Goal: Task Accomplishment & Management: Complete application form

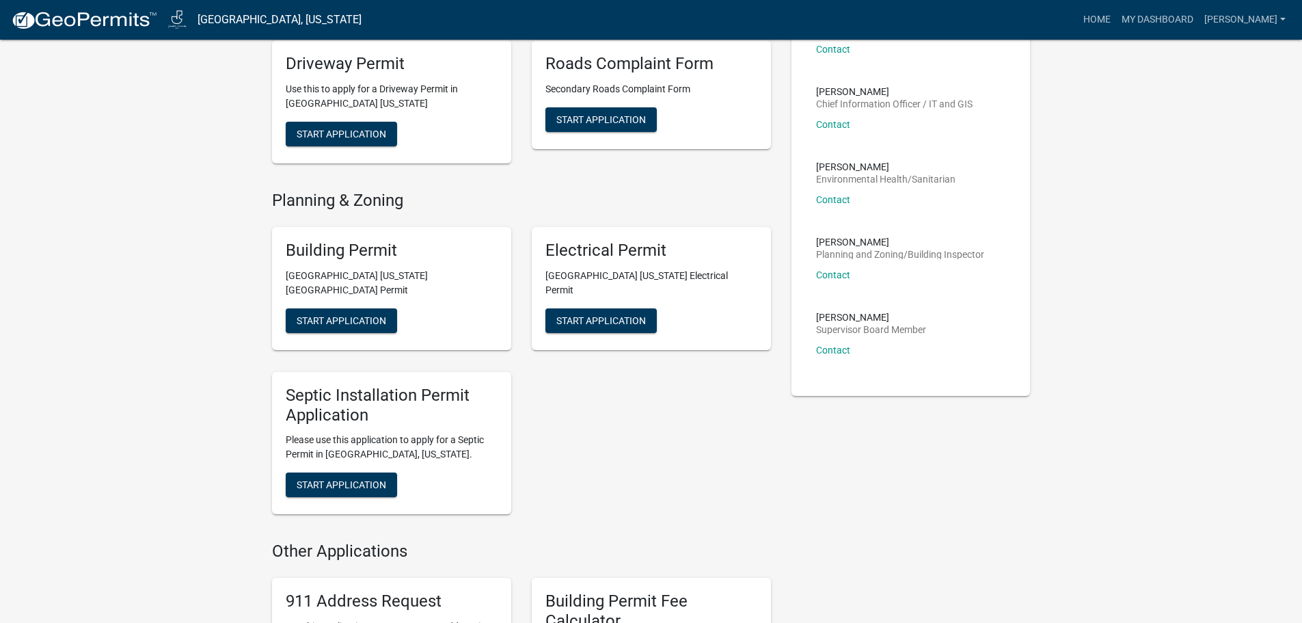
scroll to position [342, 0]
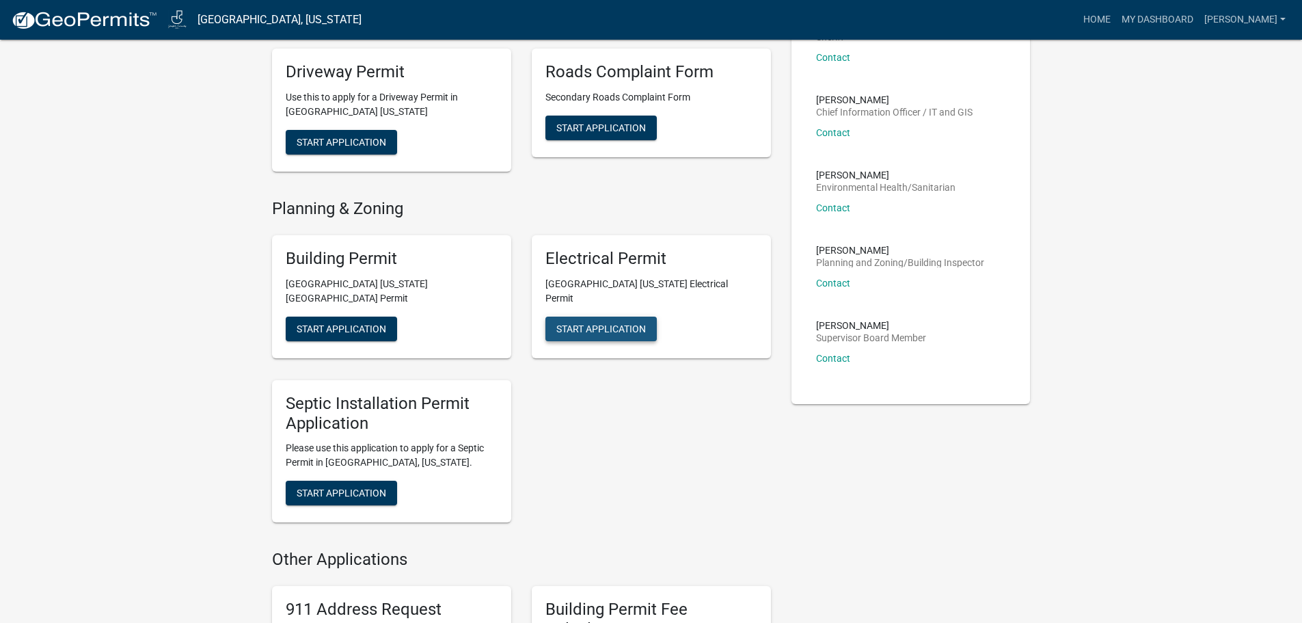
click at [582, 316] on button "Start Application" at bounding box center [600, 328] width 111 height 25
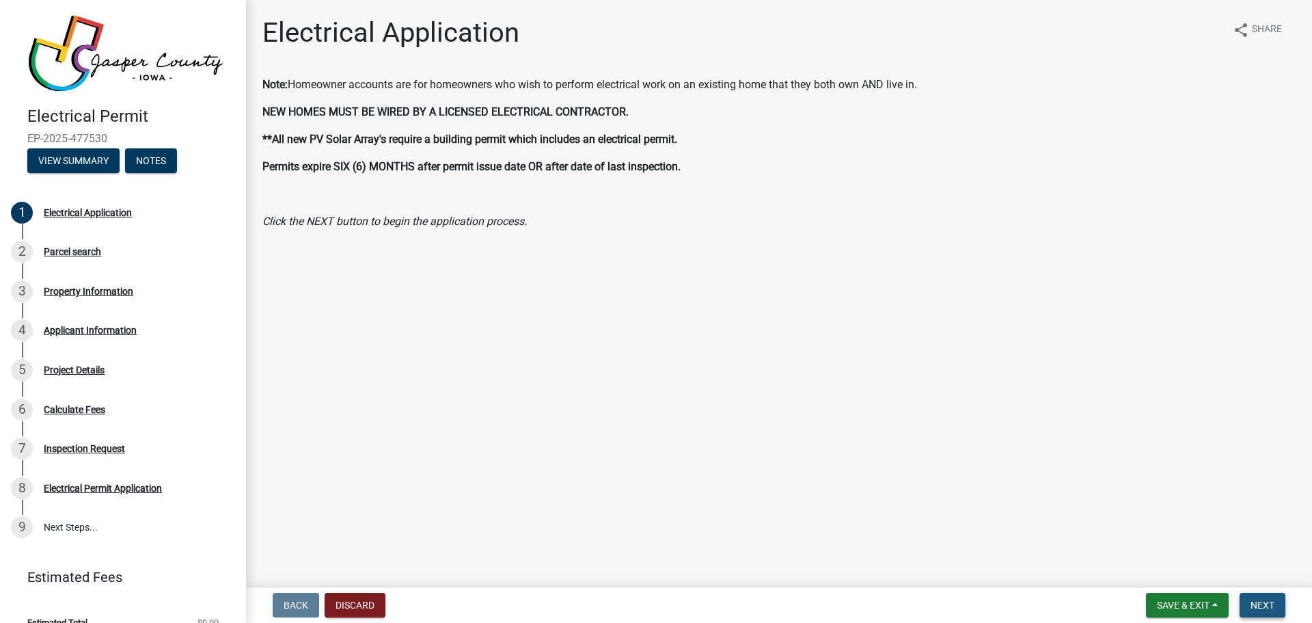
click at [1253, 599] on span "Next" at bounding box center [1263, 604] width 24 height 11
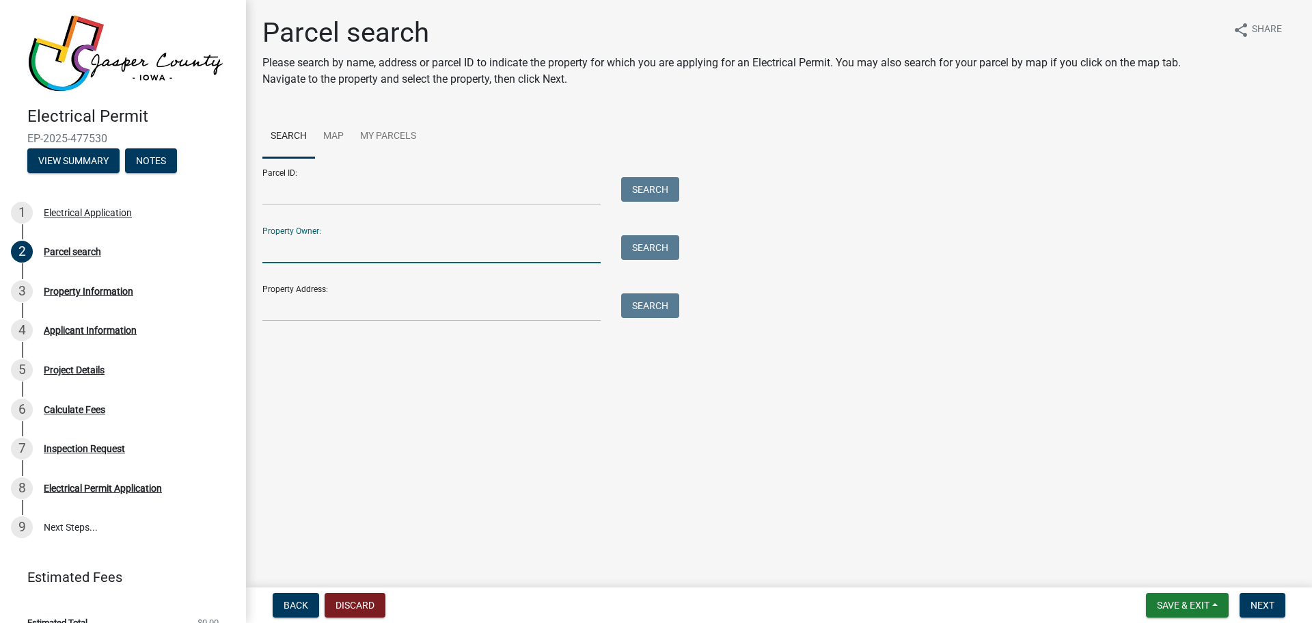
click at [282, 249] on input "Property Owner:" at bounding box center [431, 249] width 338 height 28
click at [286, 274] on div "Property Address: Search" at bounding box center [467, 297] width 410 height 47
click at [280, 316] on input "Property Address:" at bounding box center [431, 307] width 338 height 28
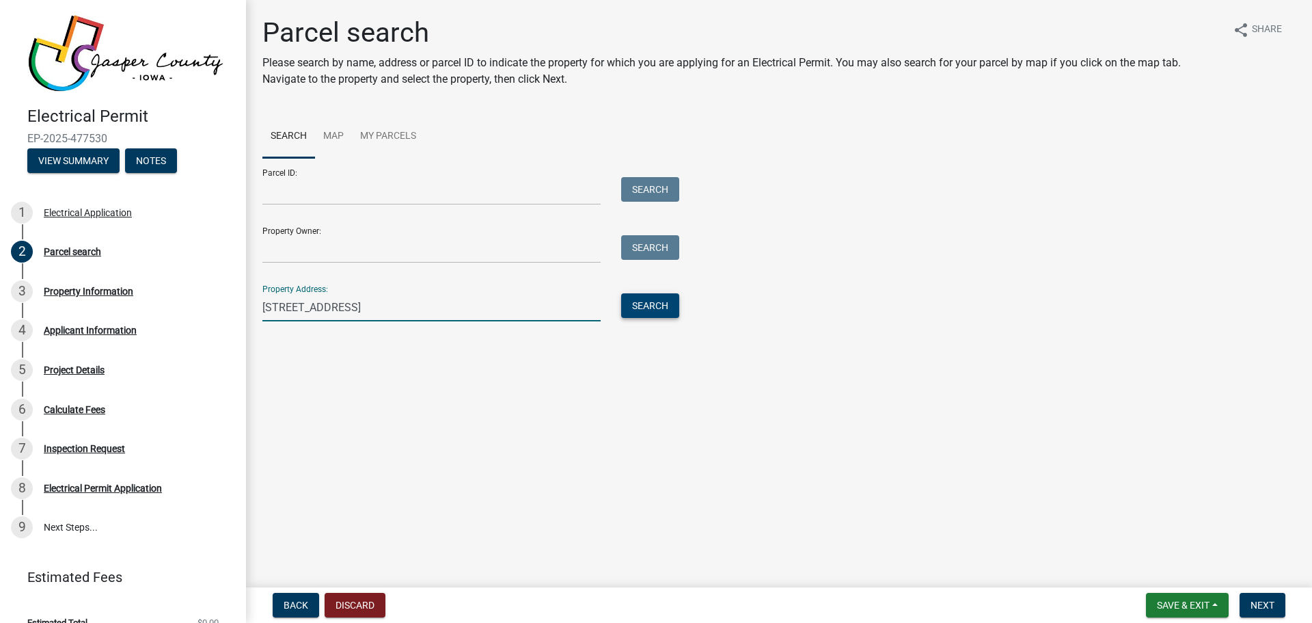
type input "[STREET_ADDRESS]"
click at [651, 299] on button "Search" at bounding box center [650, 305] width 58 height 25
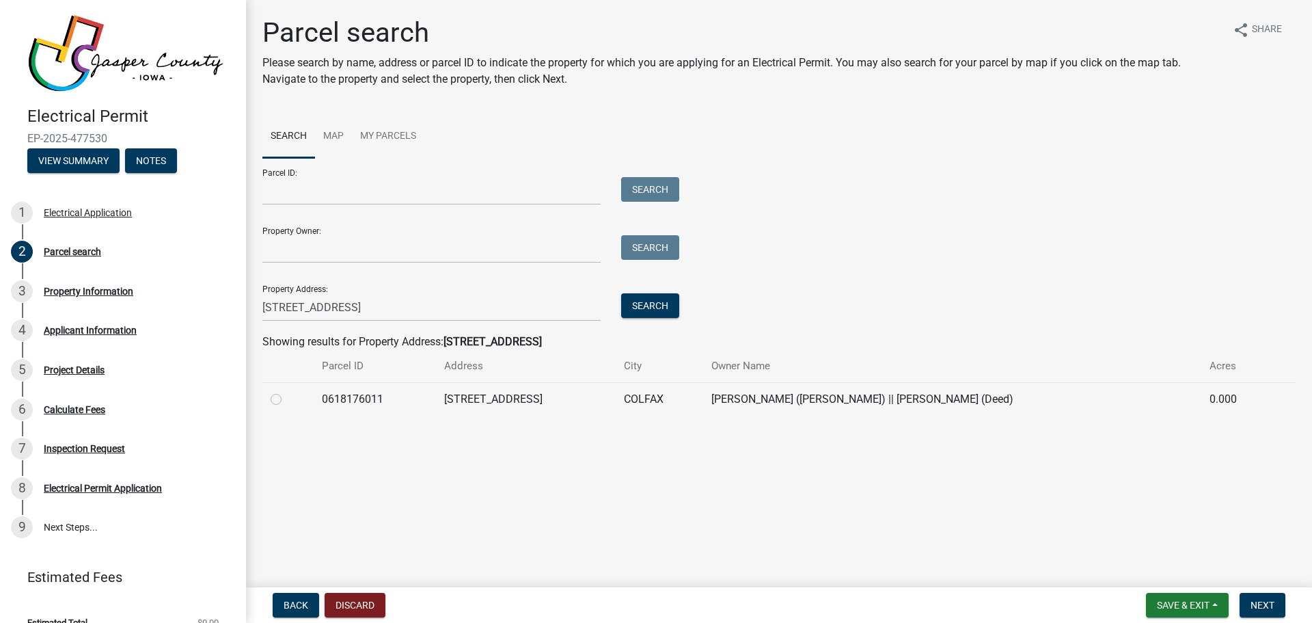
click at [282, 399] on div at bounding box center [288, 399] width 35 height 16
click at [287, 391] on label at bounding box center [287, 391] width 0 height 0
click at [287, 400] on input "radio" at bounding box center [291, 395] width 9 height 9
radio input "true"
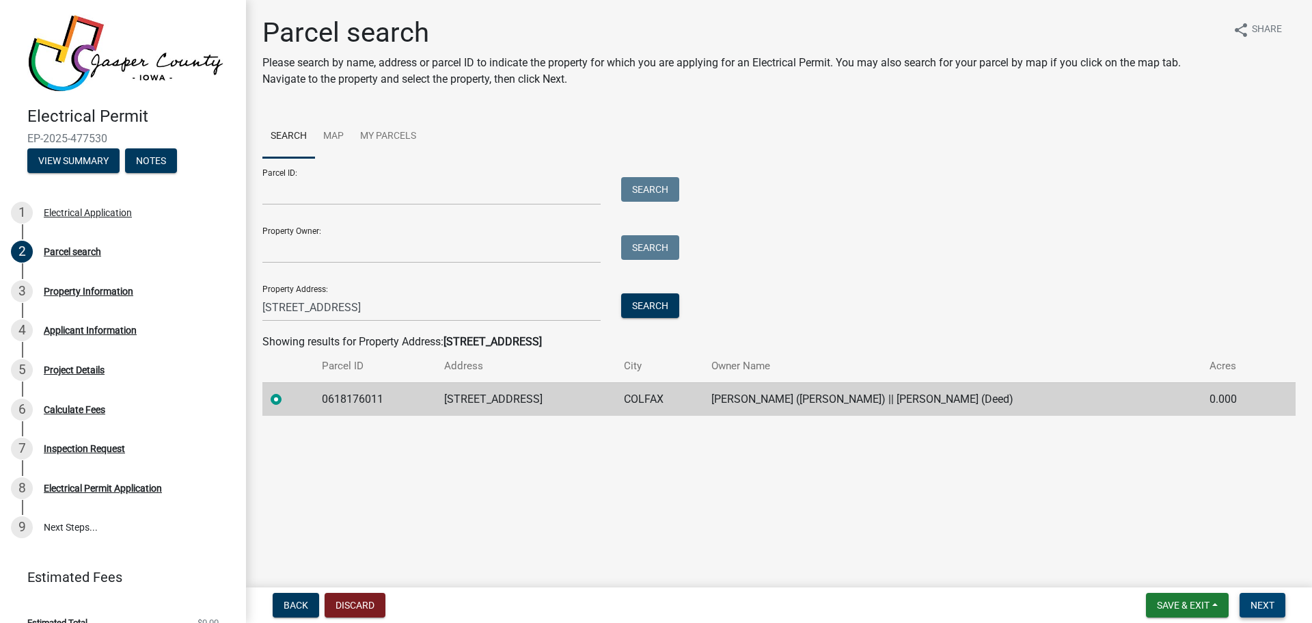
click at [1279, 603] on button "Next" at bounding box center [1263, 605] width 46 height 25
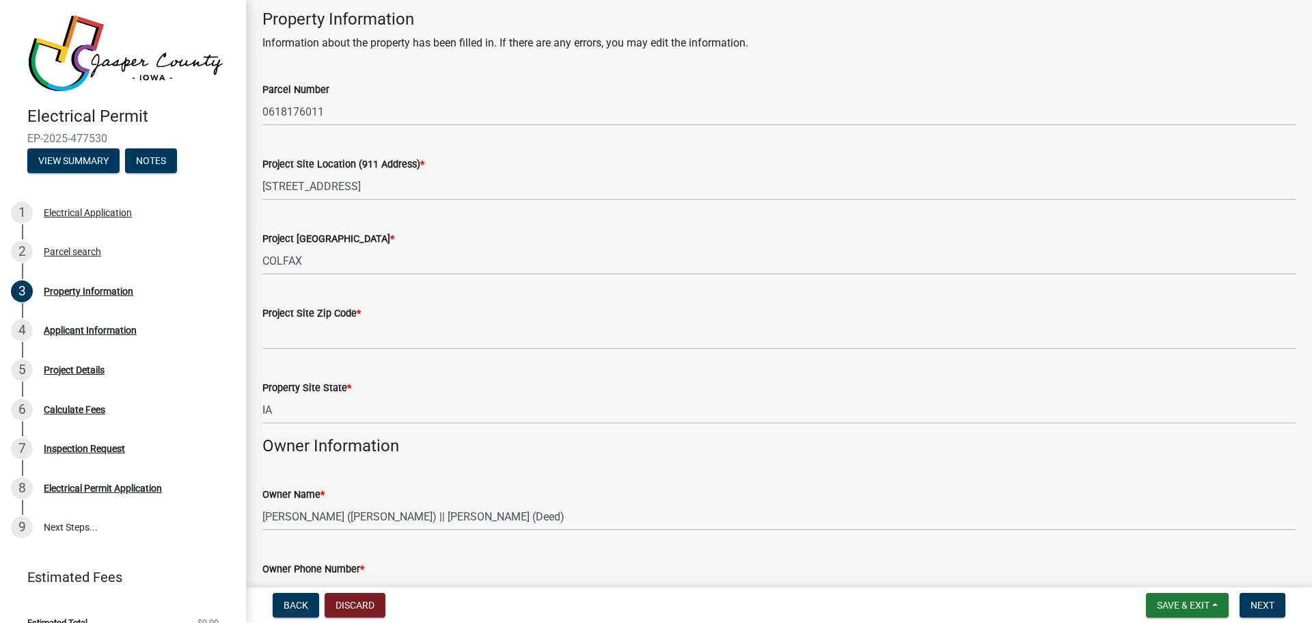
scroll to position [154, 0]
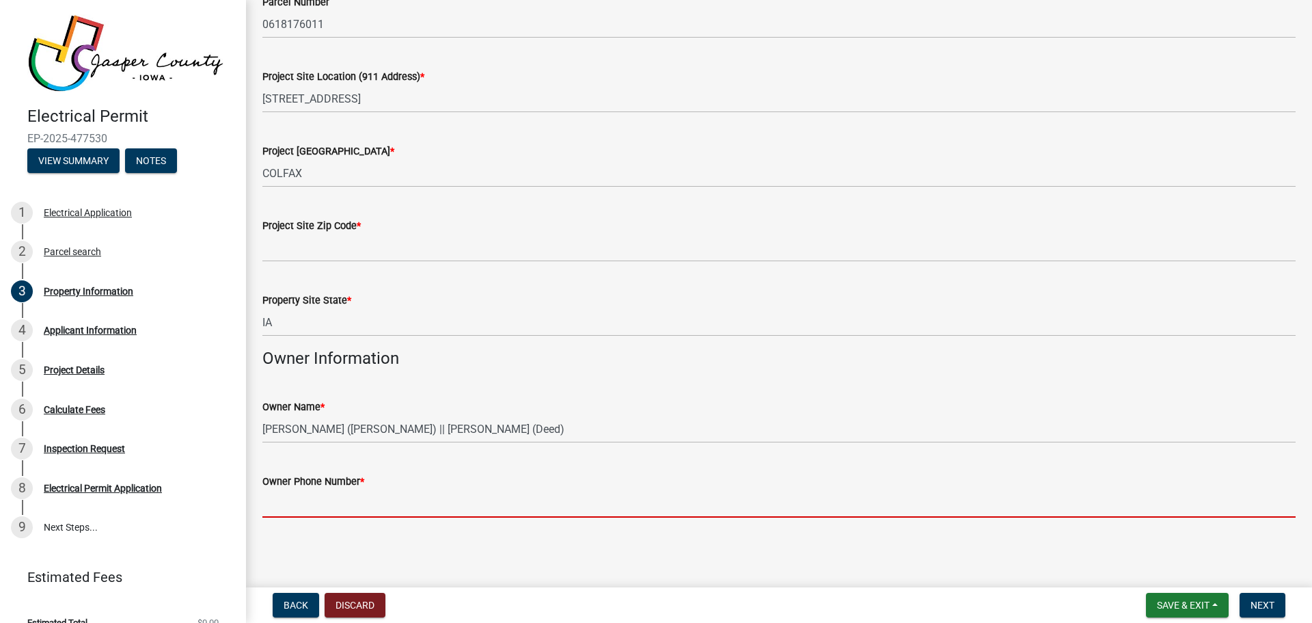
click at [286, 501] on input "Owner Phone Number *" at bounding box center [778, 503] width 1033 height 28
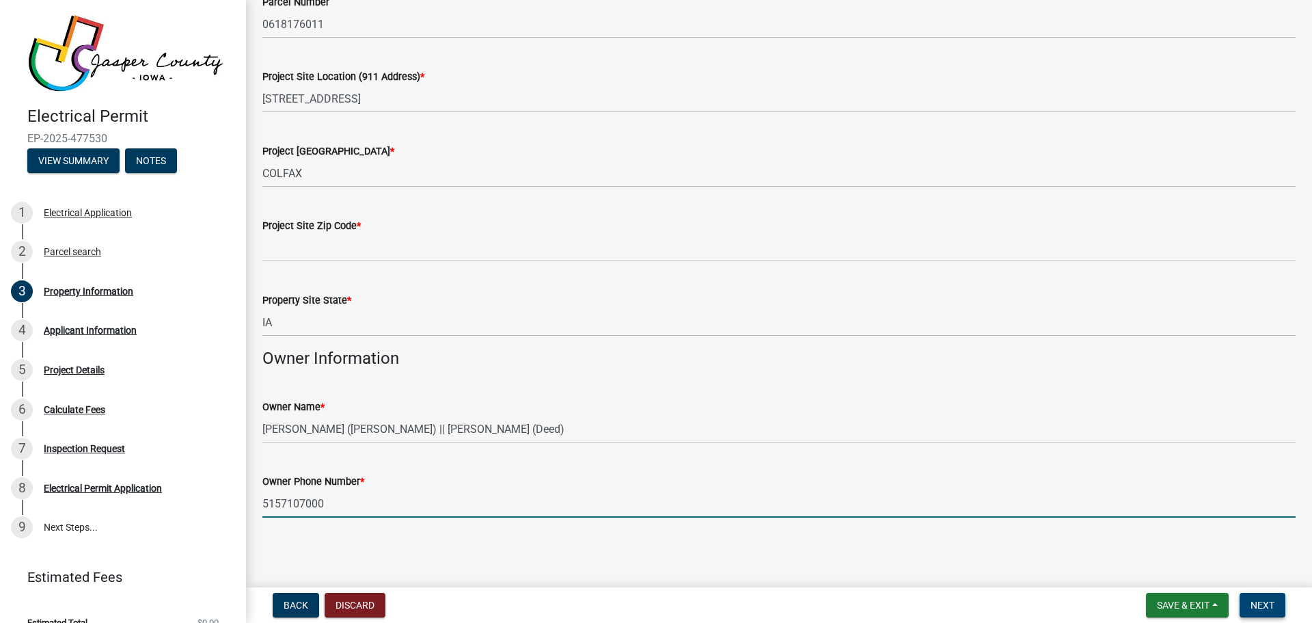
type input "5157107000"
click at [1269, 601] on span "Next" at bounding box center [1263, 604] width 24 height 11
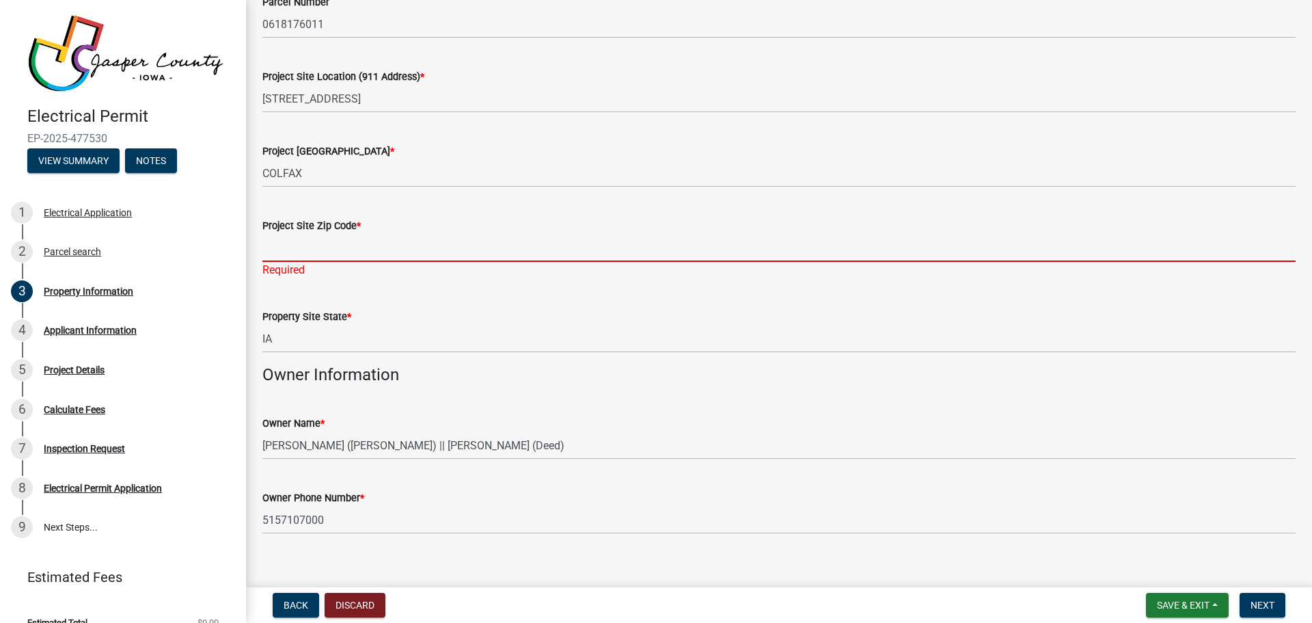
click at [286, 256] on input "Project Site Zip Code *" at bounding box center [778, 248] width 1033 height 28
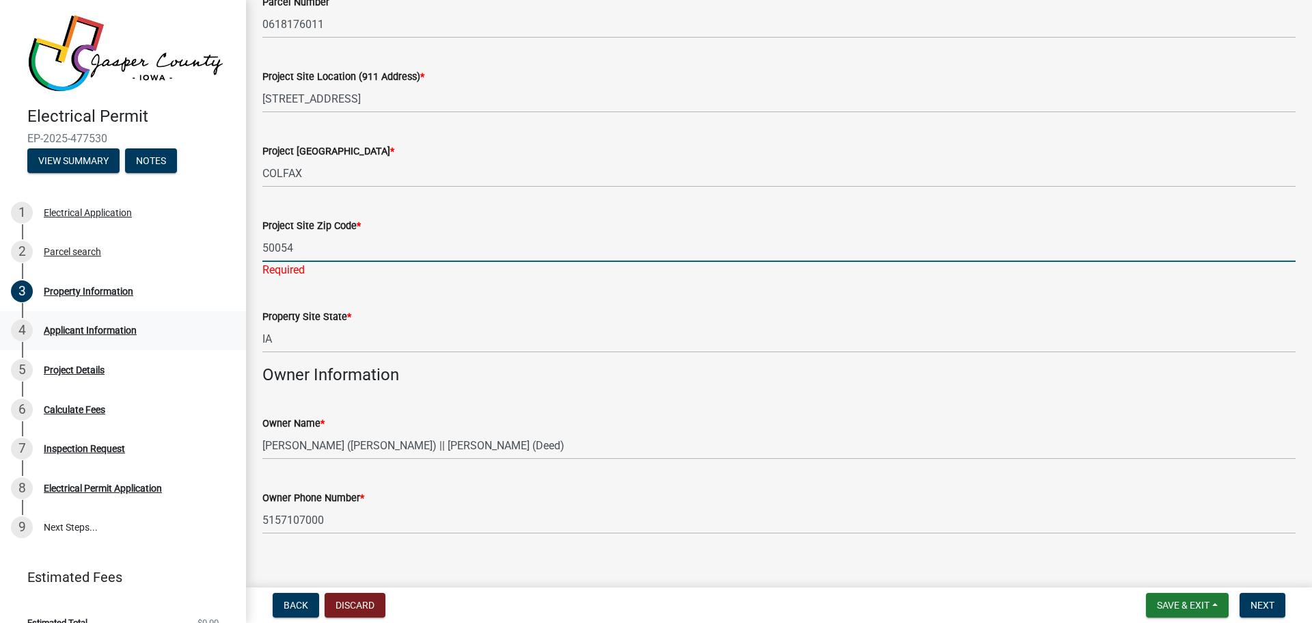
type input "50054"
click at [1262, 601] on span "Next" at bounding box center [1263, 604] width 24 height 11
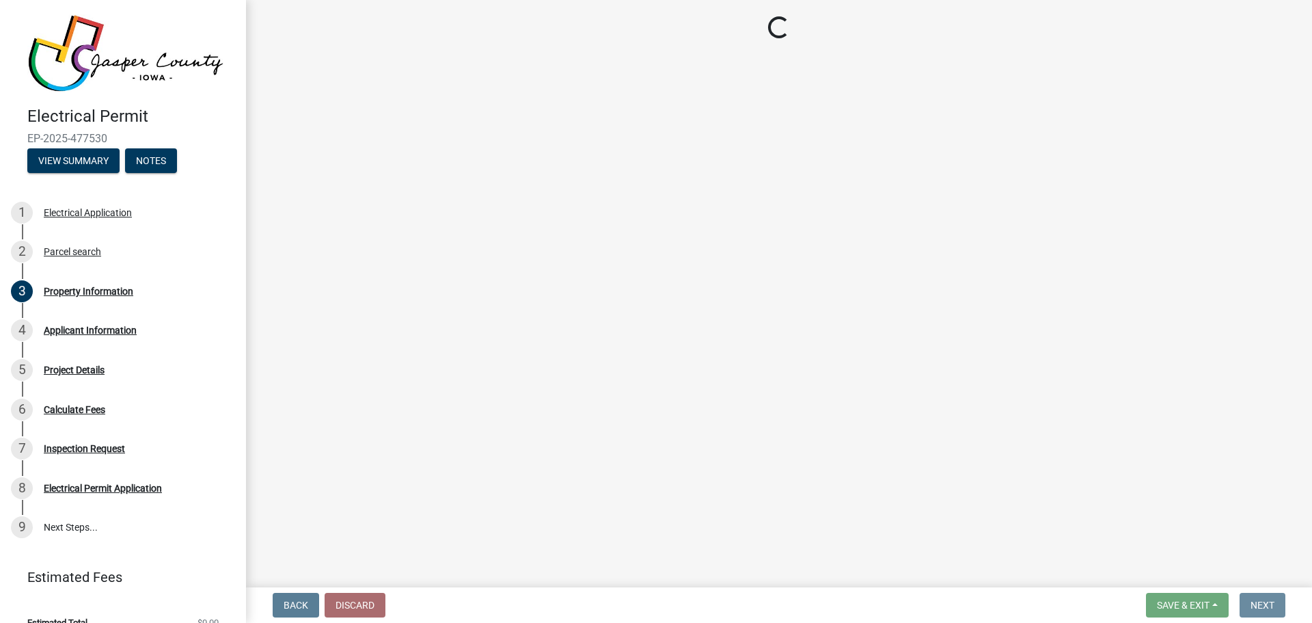
scroll to position [0, 0]
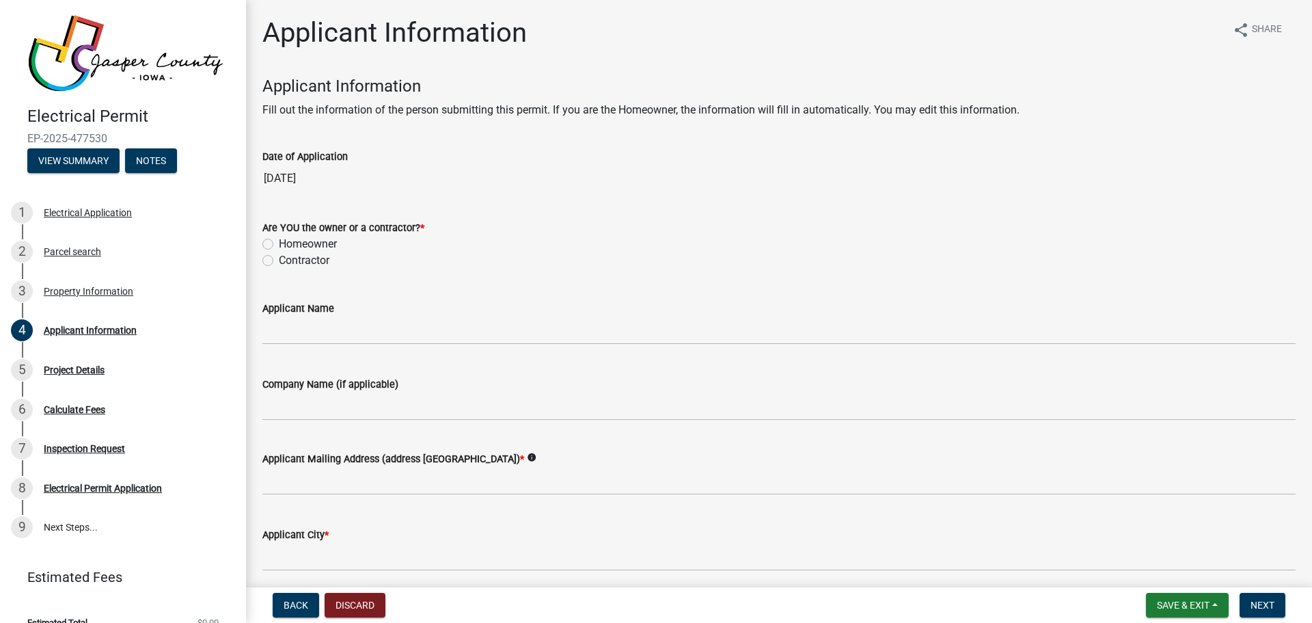
drag, startPoint x: 268, startPoint y: 262, endPoint x: 269, endPoint y: 271, distance: 8.2
click at [279, 263] on label "Contractor" at bounding box center [304, 260] width 51 height 16
click at [279, 261] on input "Contractor" at bounding box center [283, 256] width 9 height 9
radio input "true"
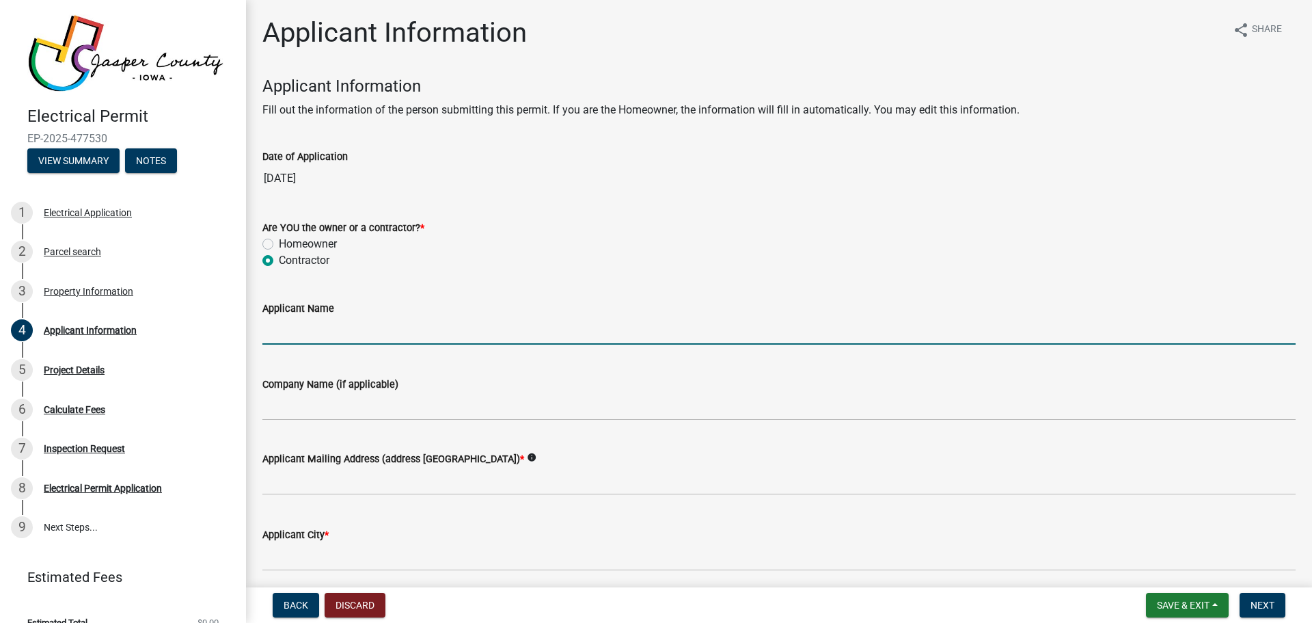
click at [299, 327] on input "Applicant Name" at bounding box center [778, 330] width 1033 height 28
type input "[PERSON_NAME]"
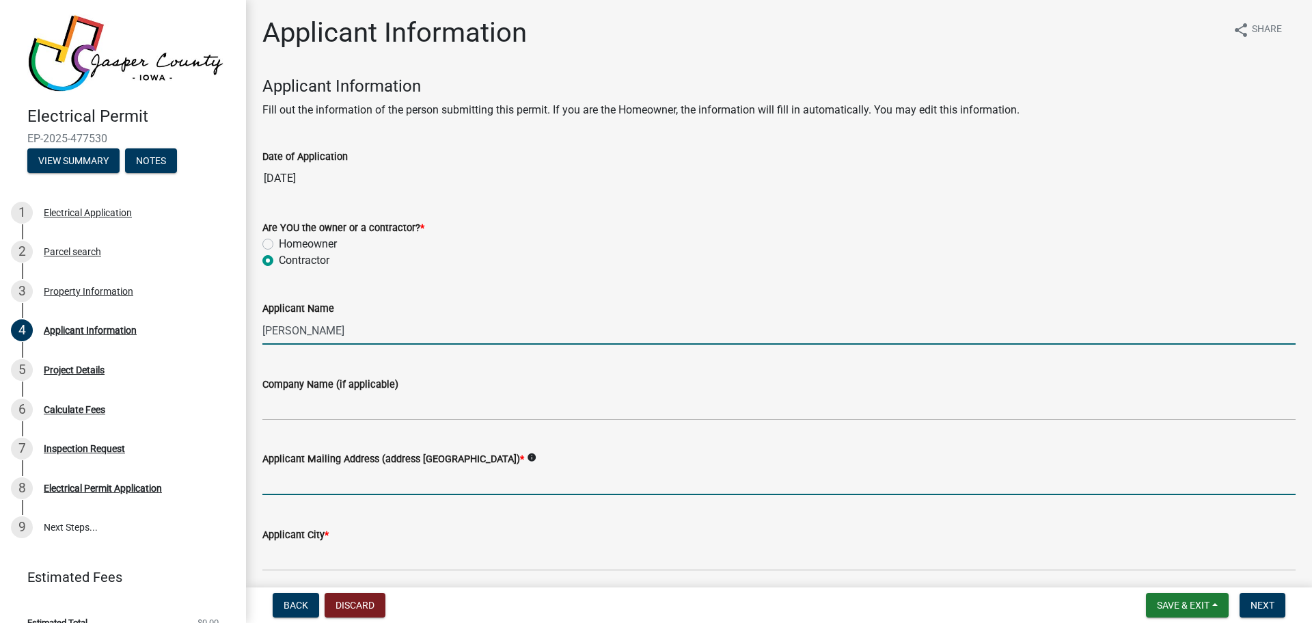
type input "[STREET_ADDRESS][PERSON_NAME]"
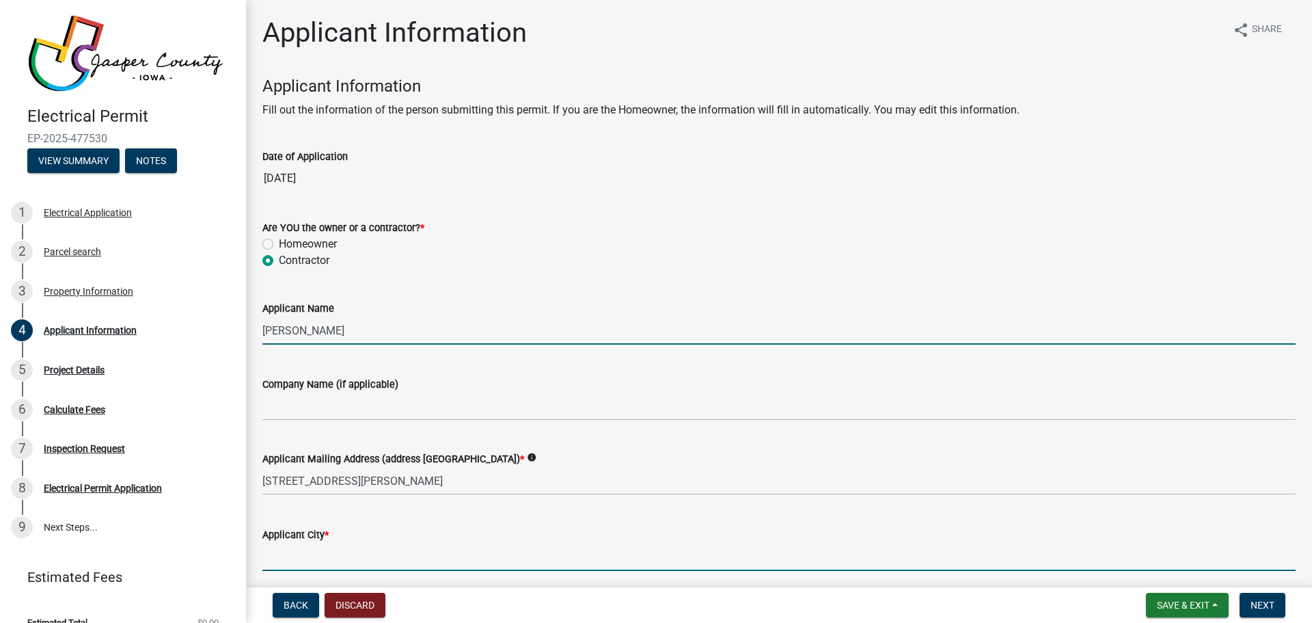
type input "[PERSON_NAME]"
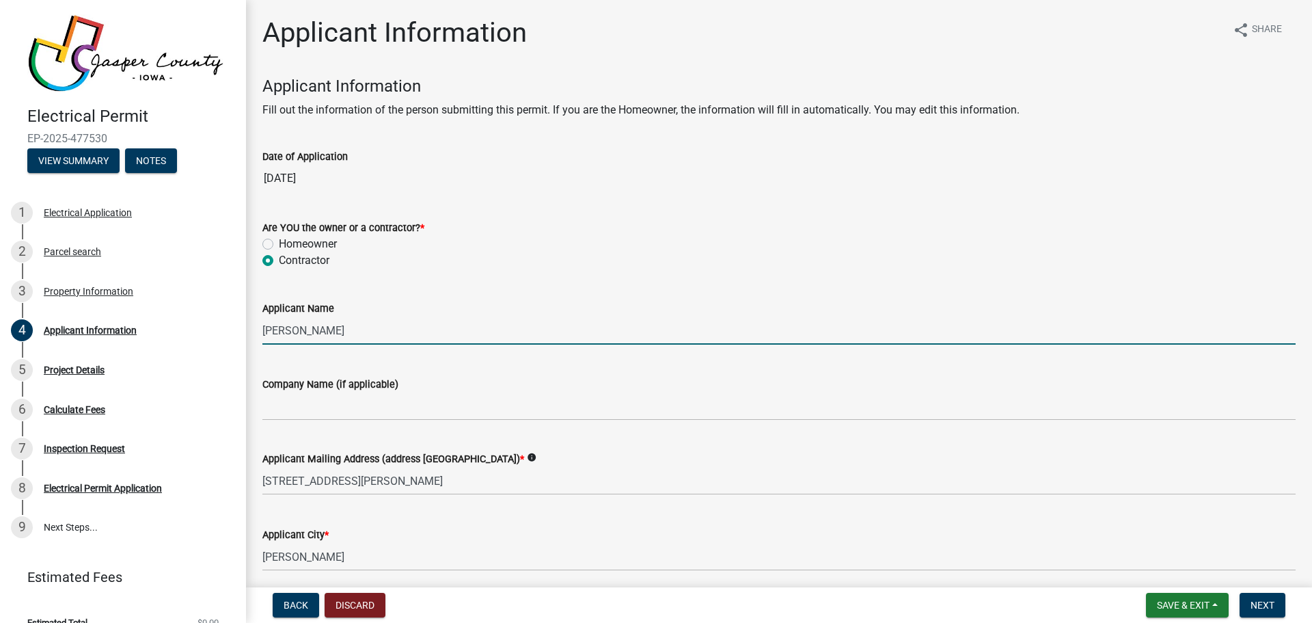
type input "IA"
type input "50131"
type input "[EMAIL_ADDRESS][DOMAIN_NAME]"
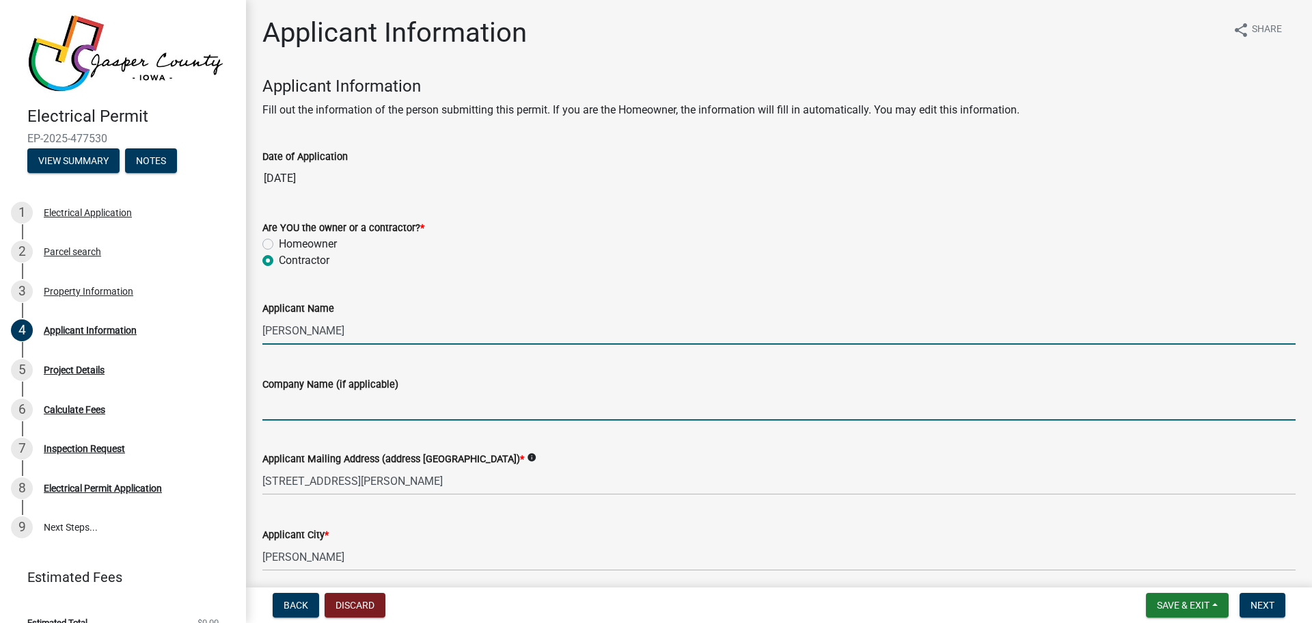
click at [299, 400] on input "Company Name (if applicable)" at bounding box center [778, 406] width 1033 height 28
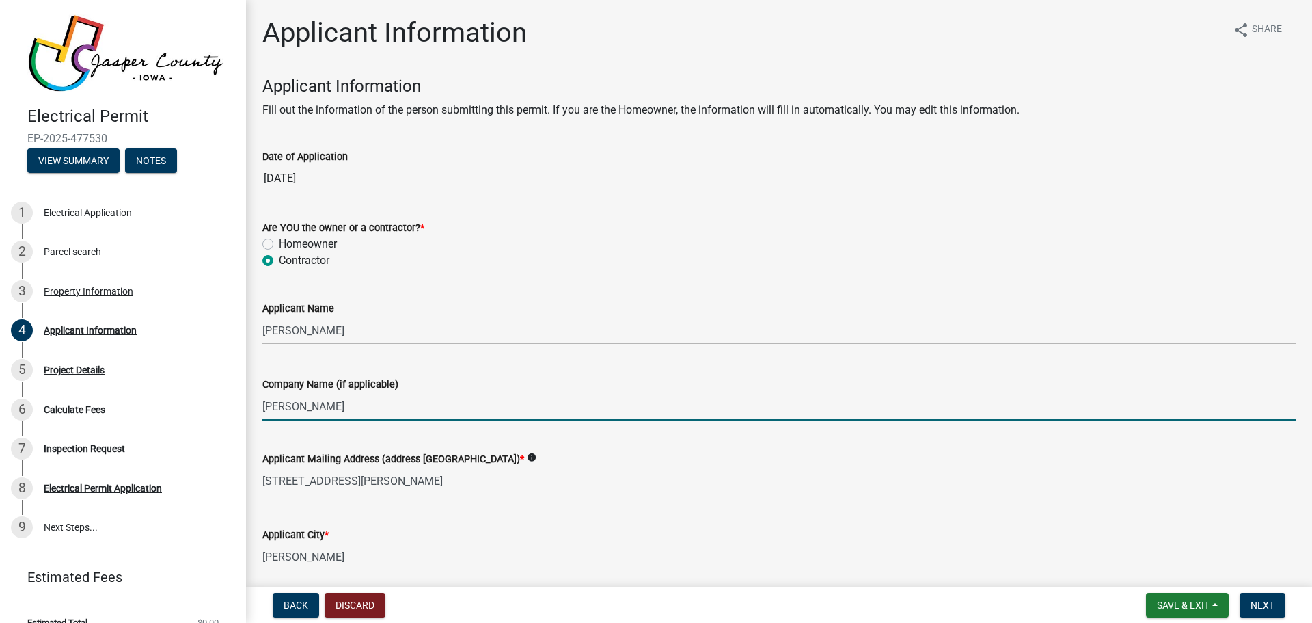
type input "[PERSON_NAME] Plumbing, Heating & Cooling"
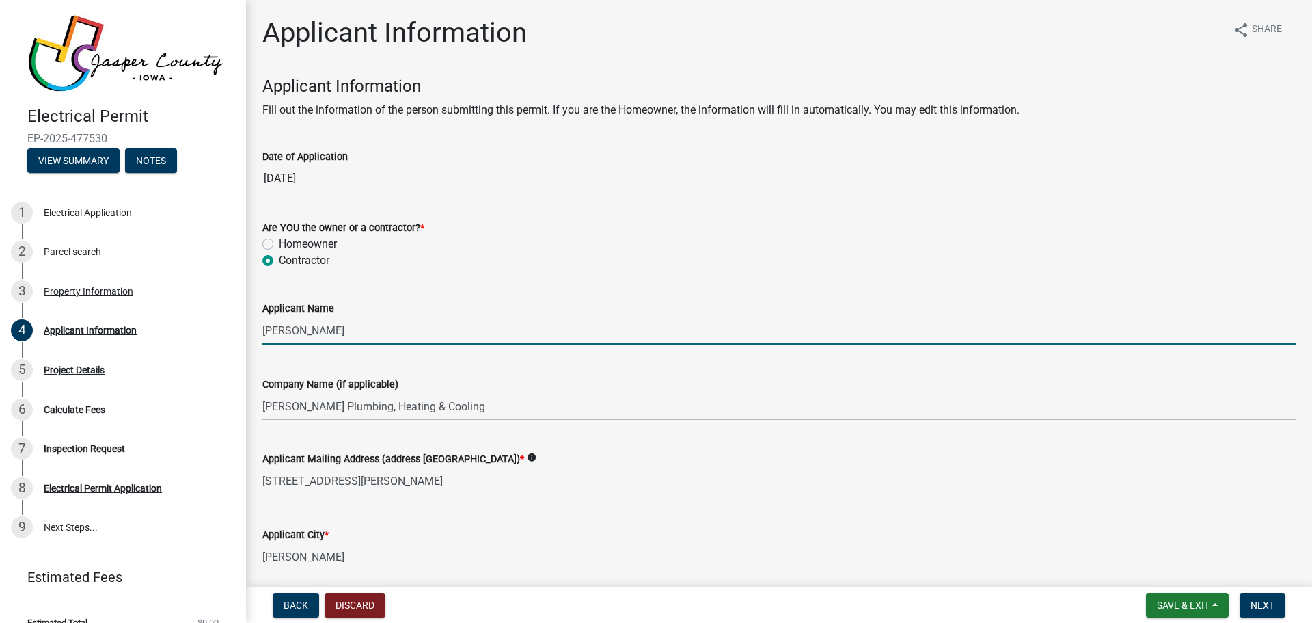
drag, startPoint x: 348, startPoint y: 325, endPoint x: 323, endPoint y: 321, distance: 24.9
click at [323, 321] on input "[PERSON_NAME]" at bounding box center [778, 330] width 1033 height 28
click at [459, 266] on div "Contractor" at bounding box center [778, 260] width 1033 height 16
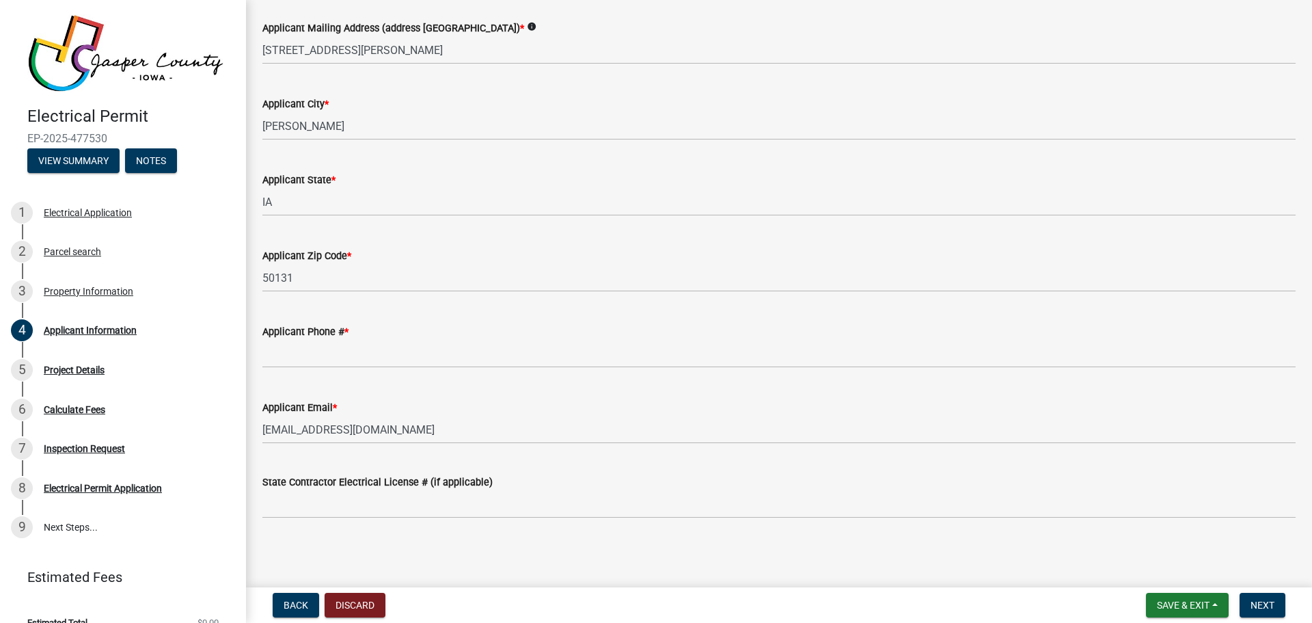
scroll to position [431, 0]
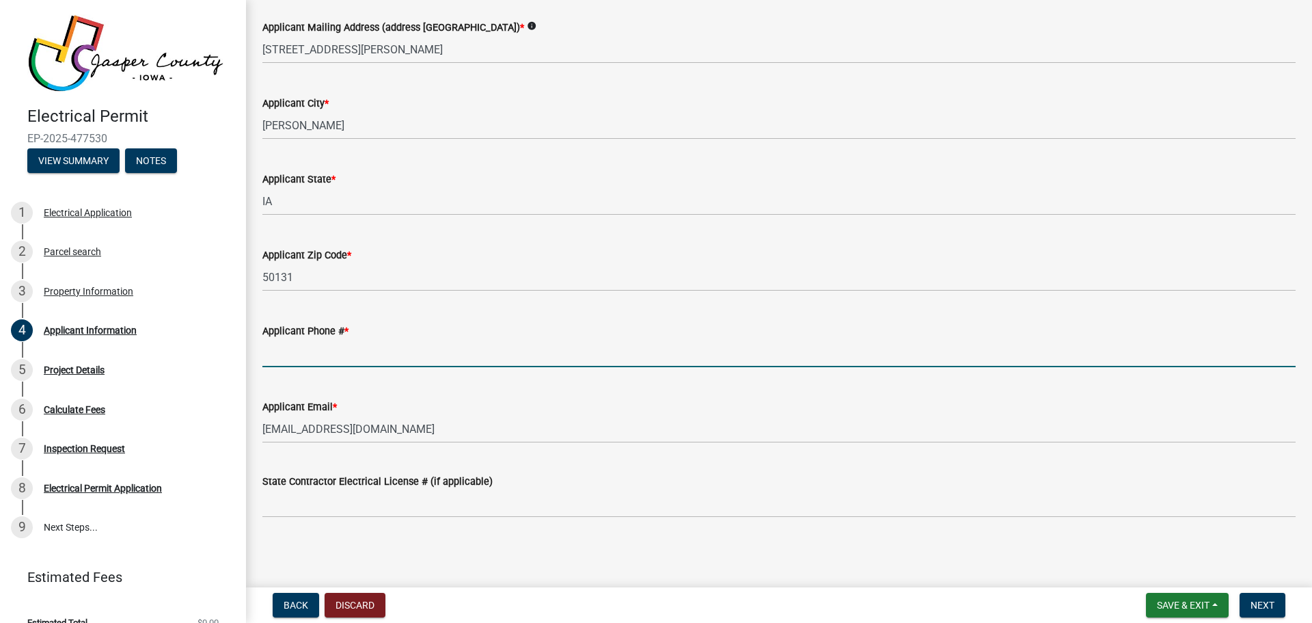
click at [265, 349] on input "Applicant Phone # *" at bounding box center [778, 353] width 1033 height 28
type input "5152883631"
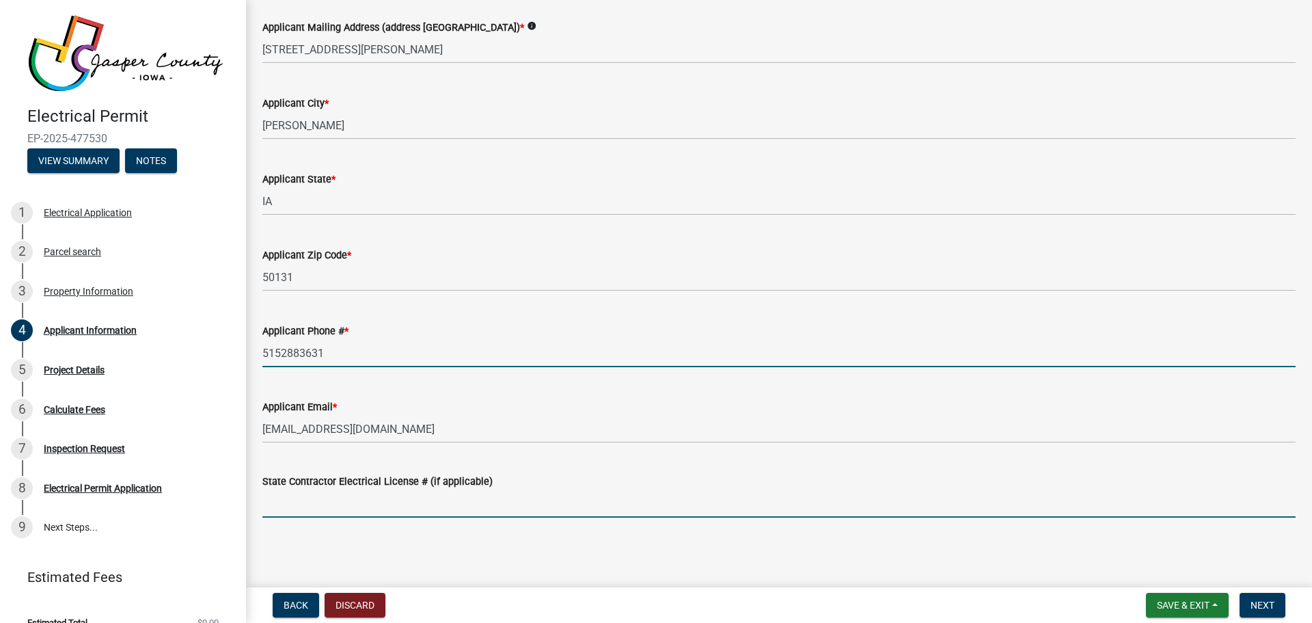
click at [349, 499] on input "State Contractor Electrical License # (if applicable)" at bounding box center [778, 503] width 1033 height 28
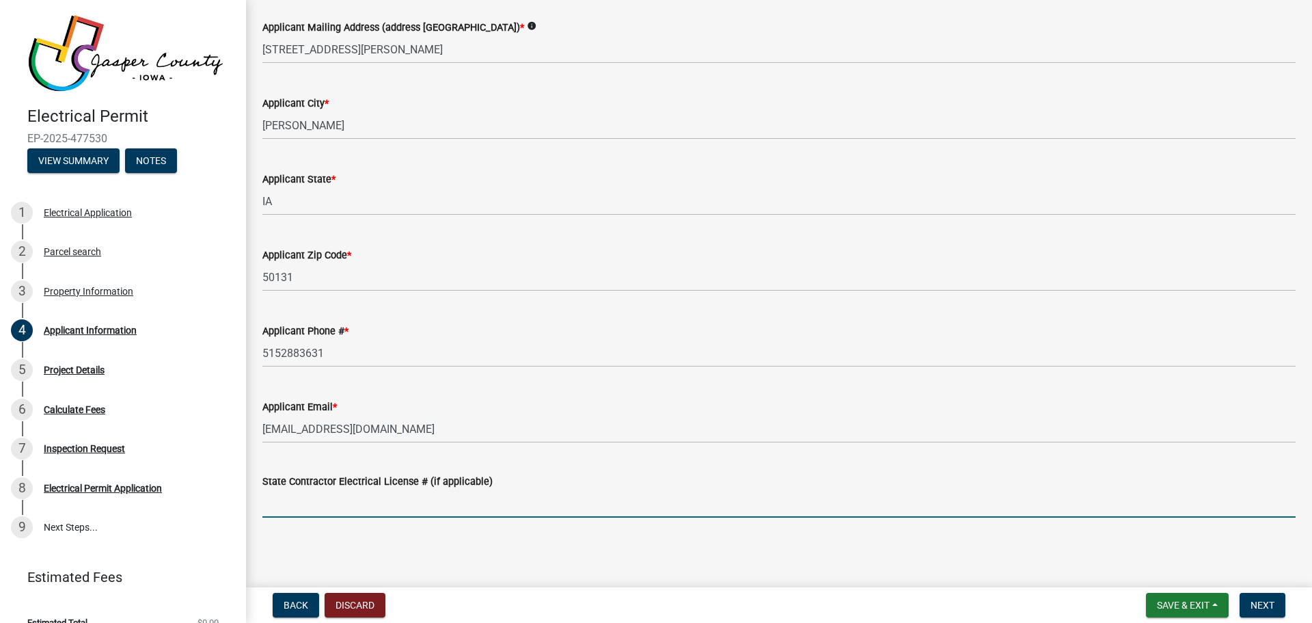
click at [303, 499] on input "State Contractor Electrical License # (if applicable)" at bounding box center [778, 503] width 1033 height 28
type input "EL004377RM"
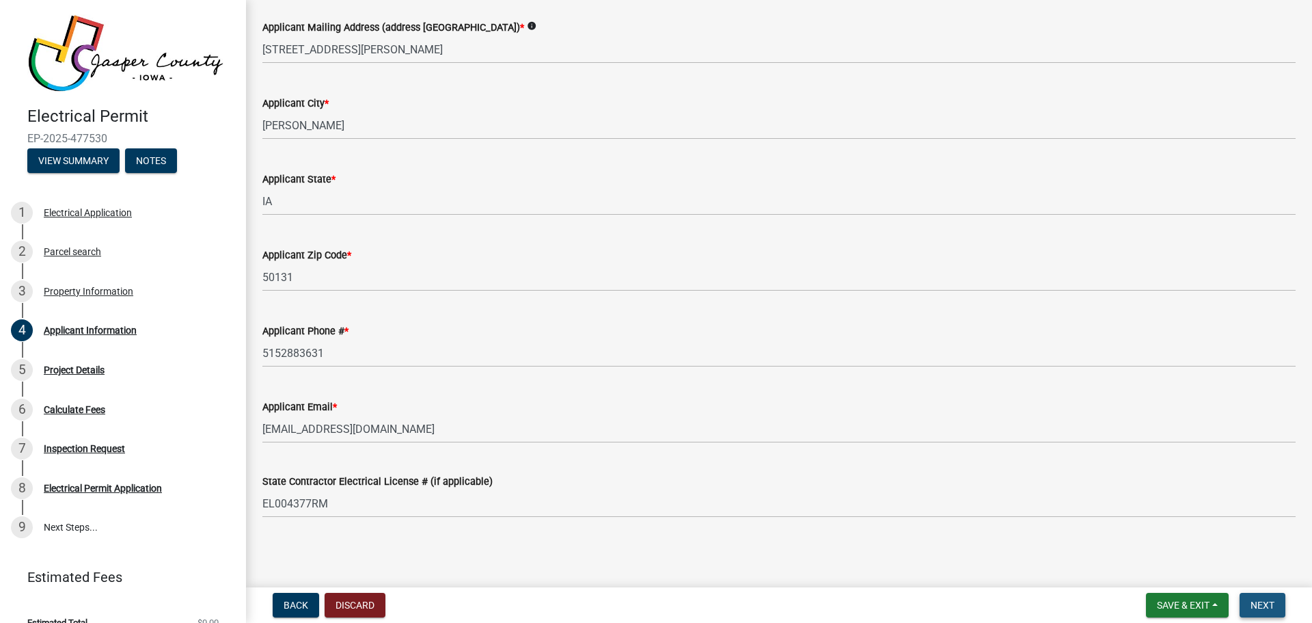
click at [1264, 599] on span "Next" at bounding box center [1263, 604] width 24 height 11
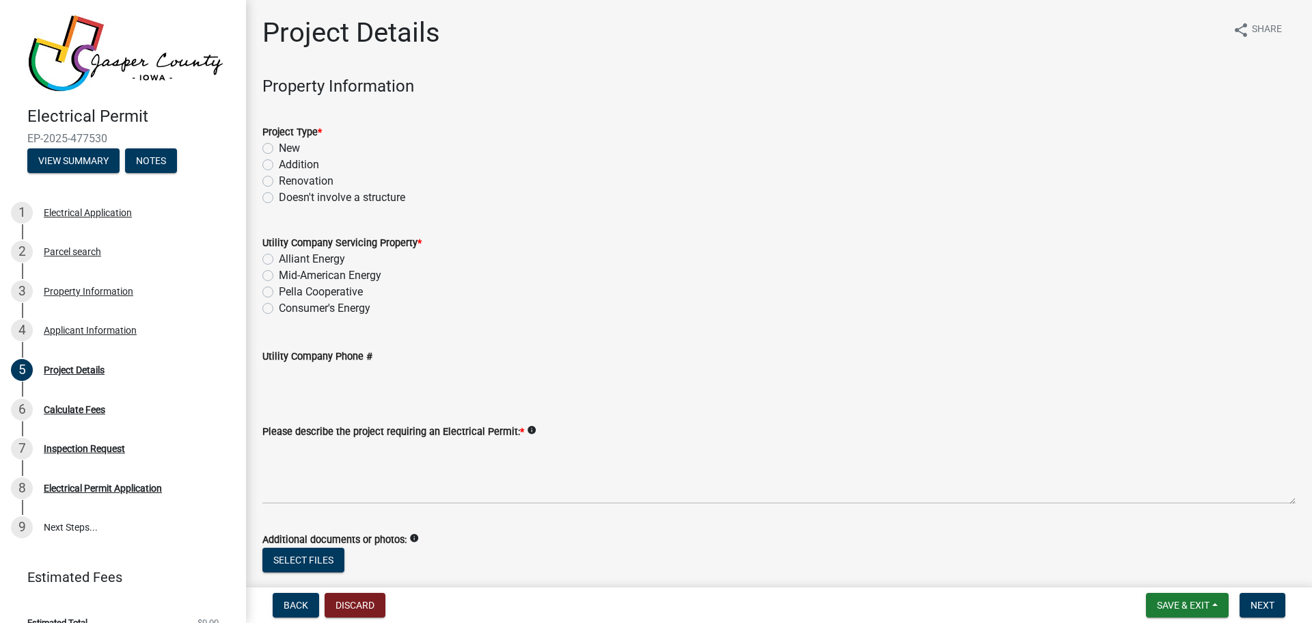
click at [279, 198] on label "Doesn't involve a structure" at bounding box center [342, 197] width 126 height 16
click at [279, 198] on input "Doesn't involve a structure" at bounding box center [283, 193] width 9 height 9
radio input "true"
click at [279, 273] on label "Mid-American Energy" at bounding box center [330, 275] width 103 height 16
click at [279, 273] on input "Mid-American Energy" at bounding box center [283, 271] width 9 height 9
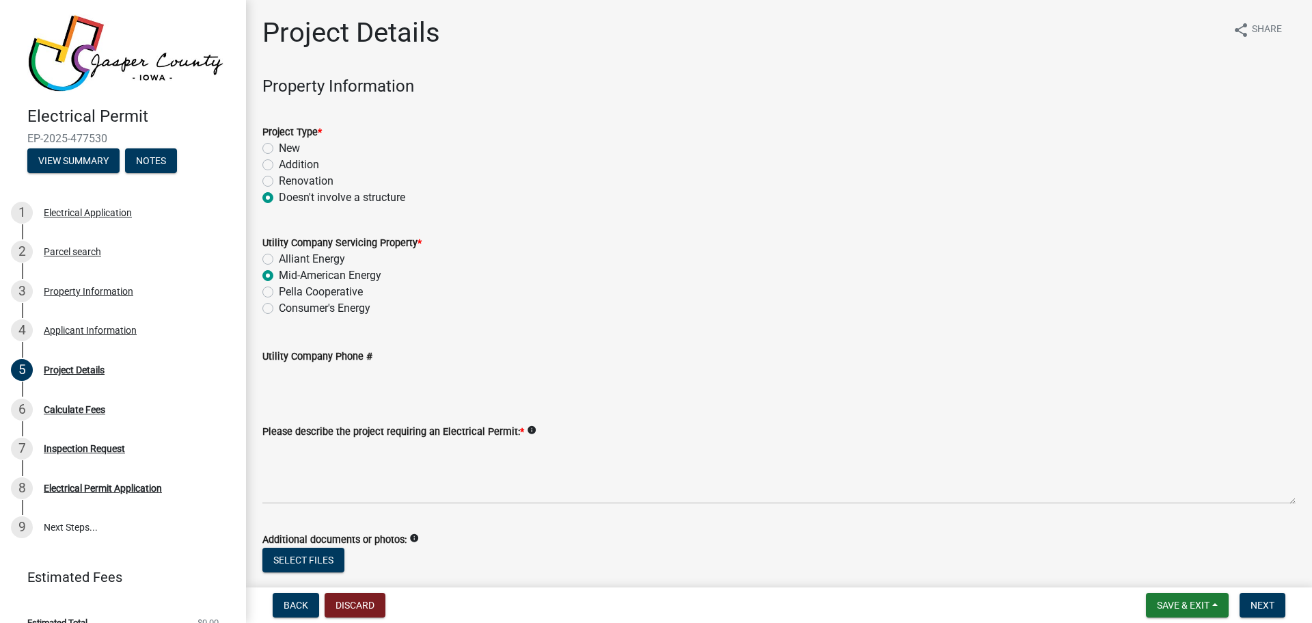
radio input "true"
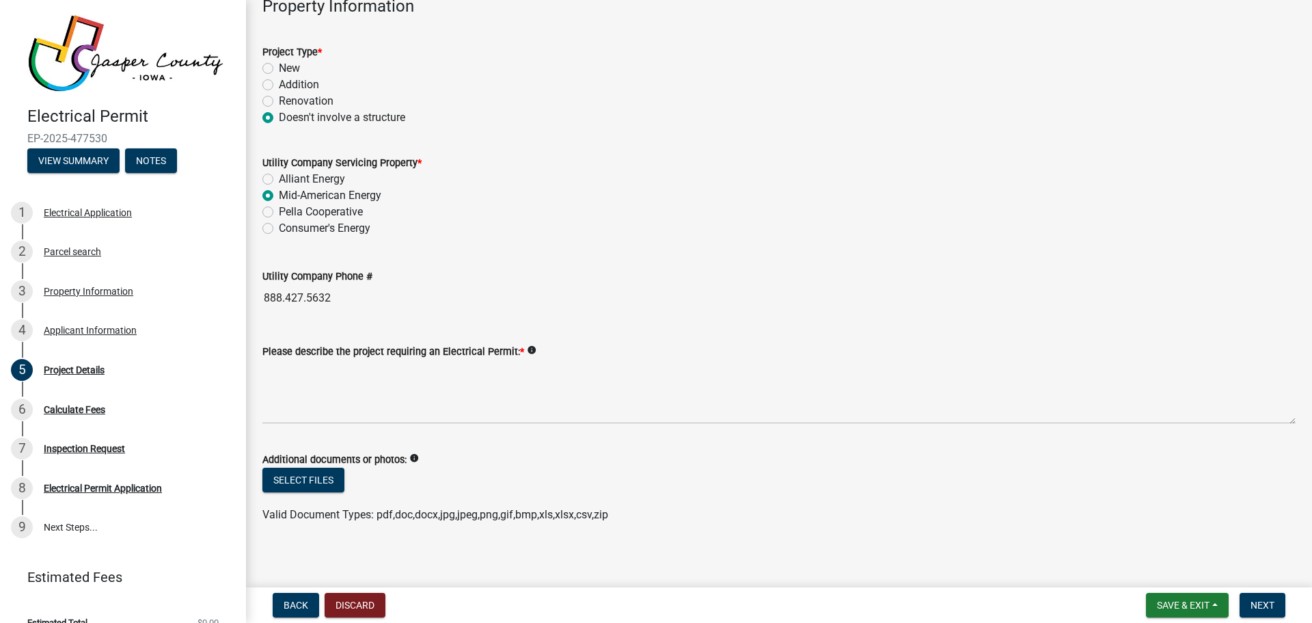
scroll to position [87, 0]
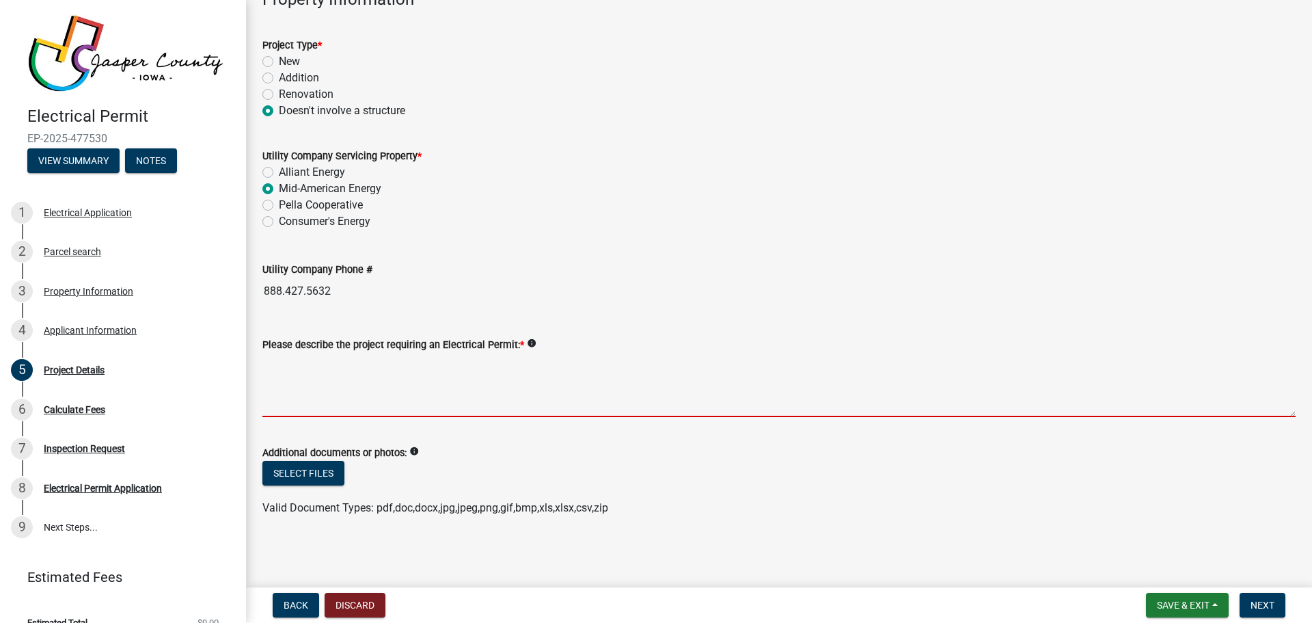
click at [386, 394] on textarea "Please describe the project requiring an Electrical Permit: *" at bounding box center [778, 385] width 1033 height 64
click at [326, 402] on textarea "Please describe the project requiring an Electrical Permit: *" at bounding box center [778, 385] width 1033 height 64
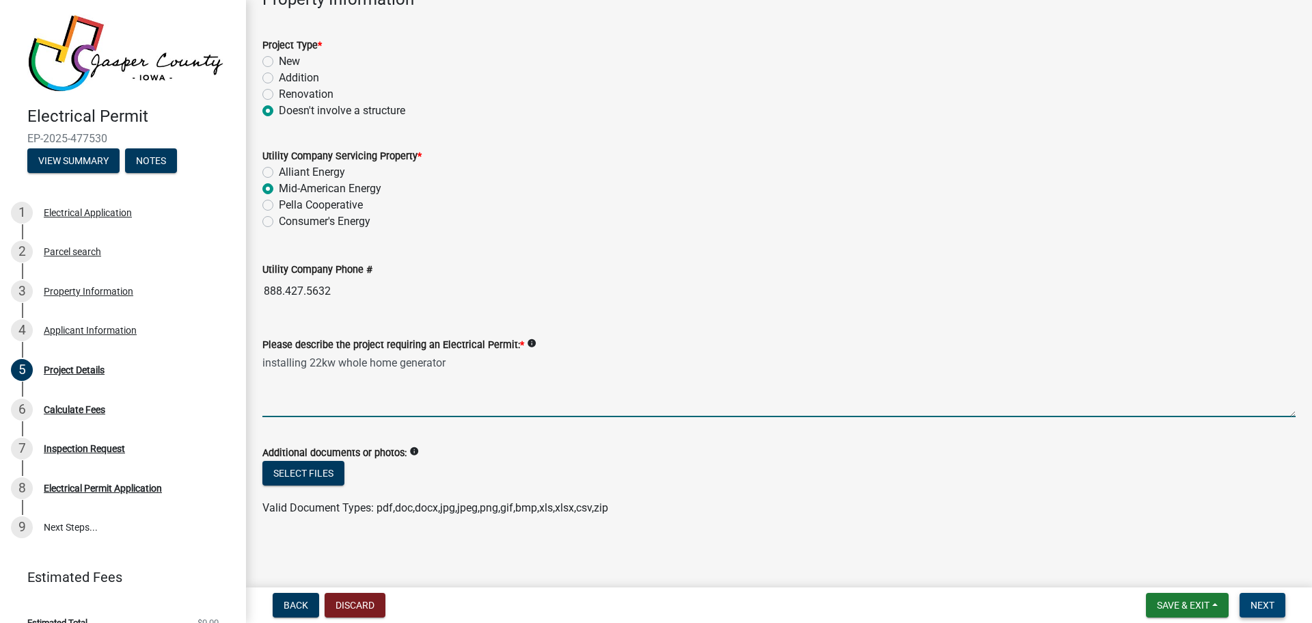
type textarea "installing 22kw whole home generator"
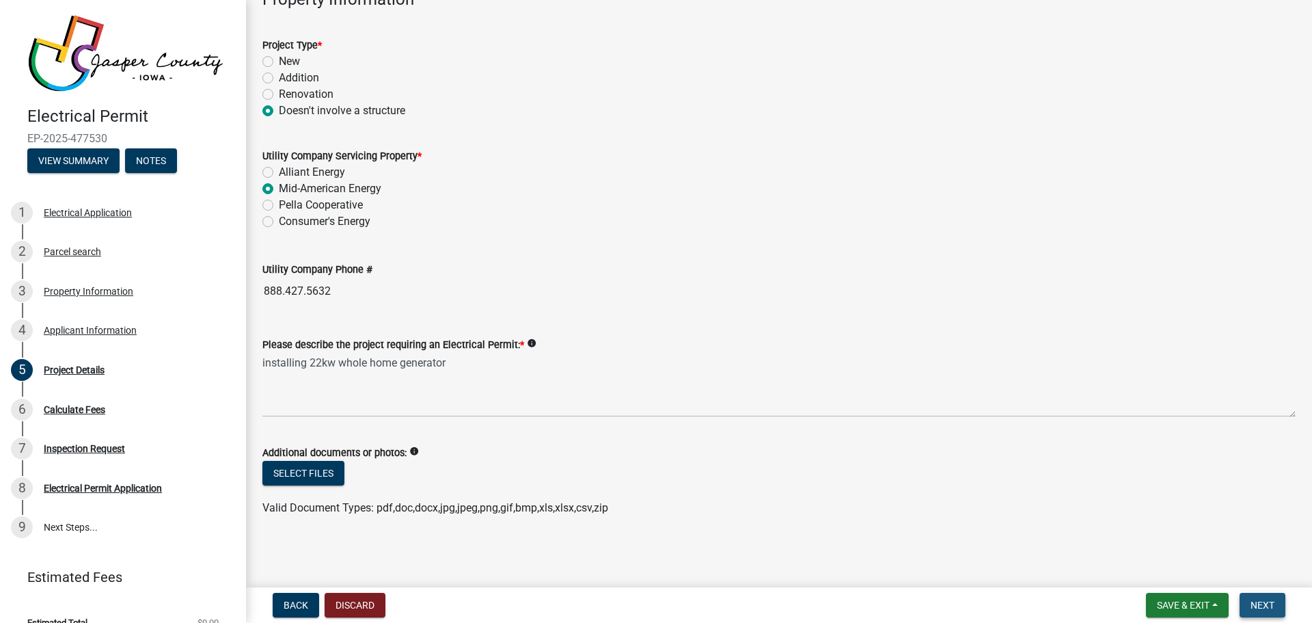
click at [1272, 603] on span "Next" at bounding box center [1263, 604] width 24 height 11
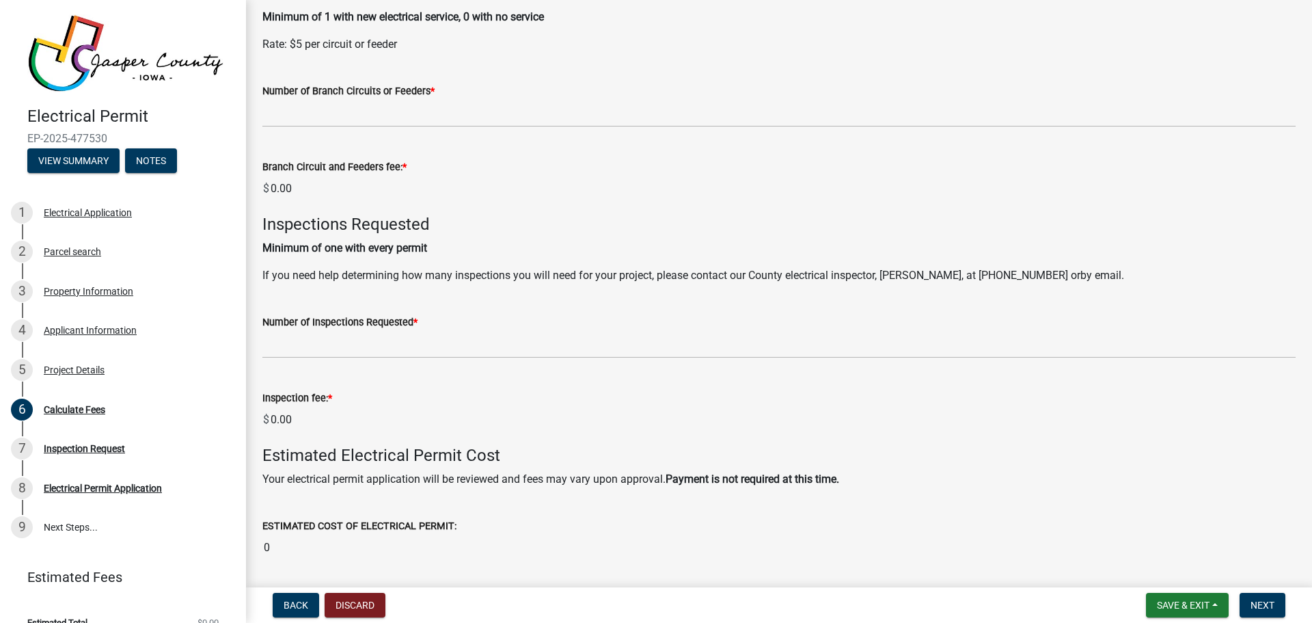
scroll to position [729, 0]
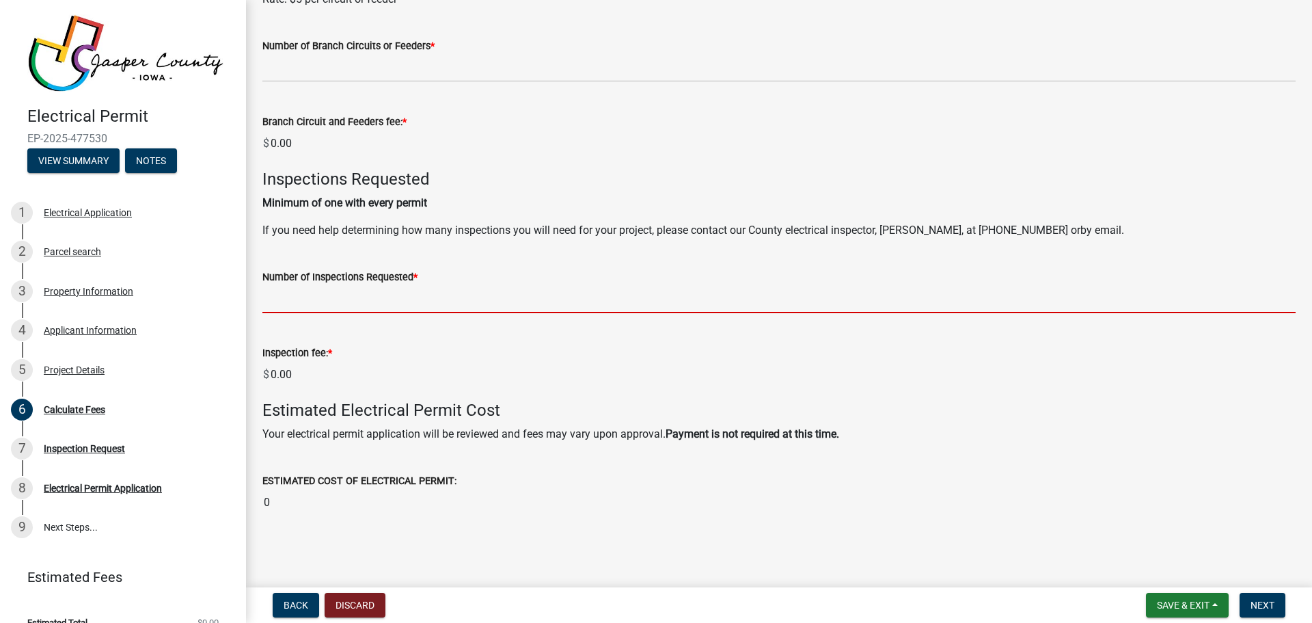
click at [349, 299] on input "text" at bounding box center [778, 299] width 1033 height 28
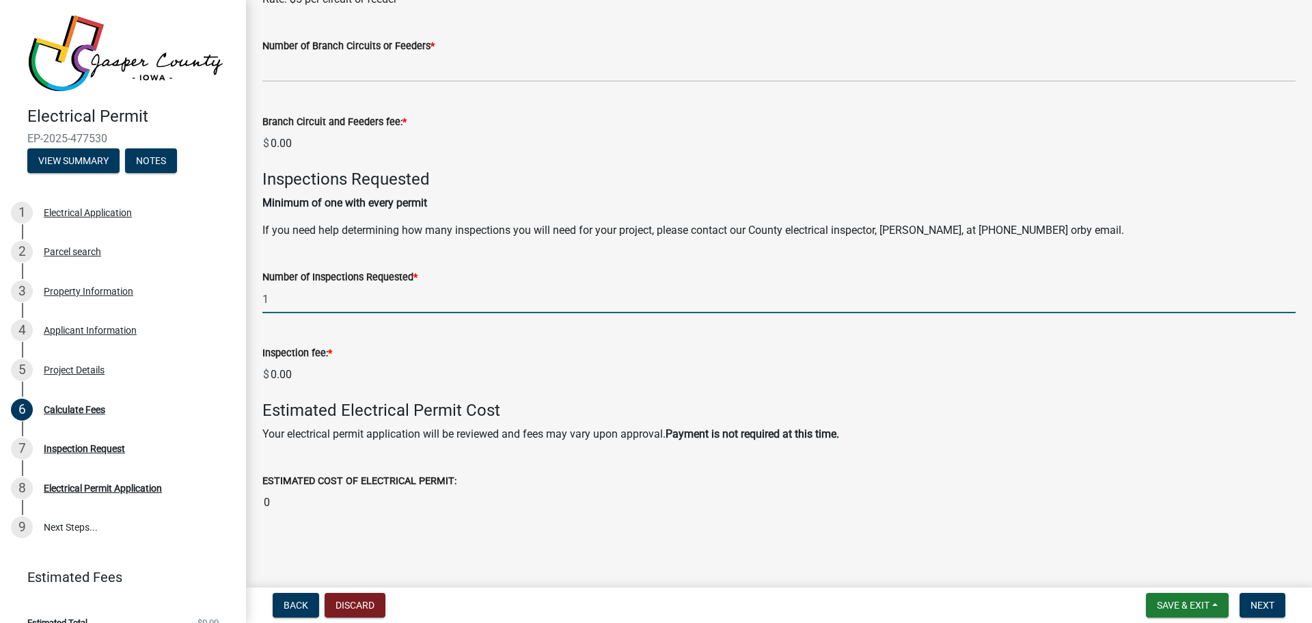
type input "1"
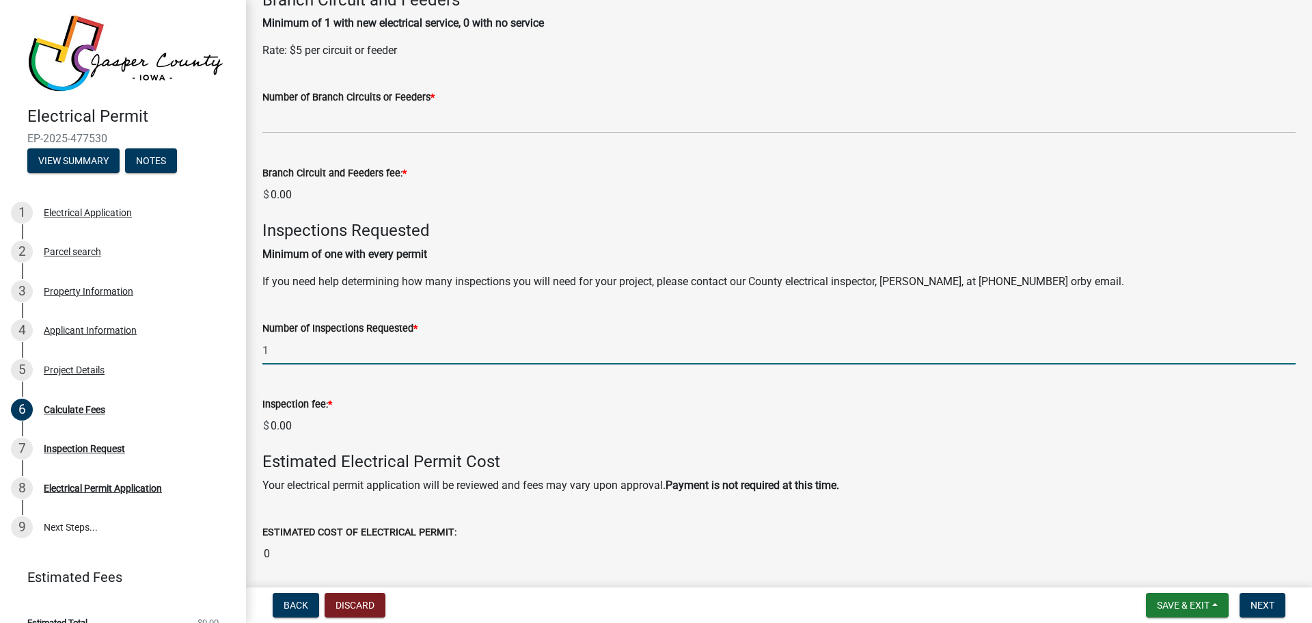
drag, startPoint x: 614, startPoint y: 474, endPoint x: 669, endPoint y: 528, distance: 77.3
click at [649, 510] on div "ESTIMATED COST OF ELECTRICAL PERMIT: 0" at bounding box center [778, 535] width 1033 height 63
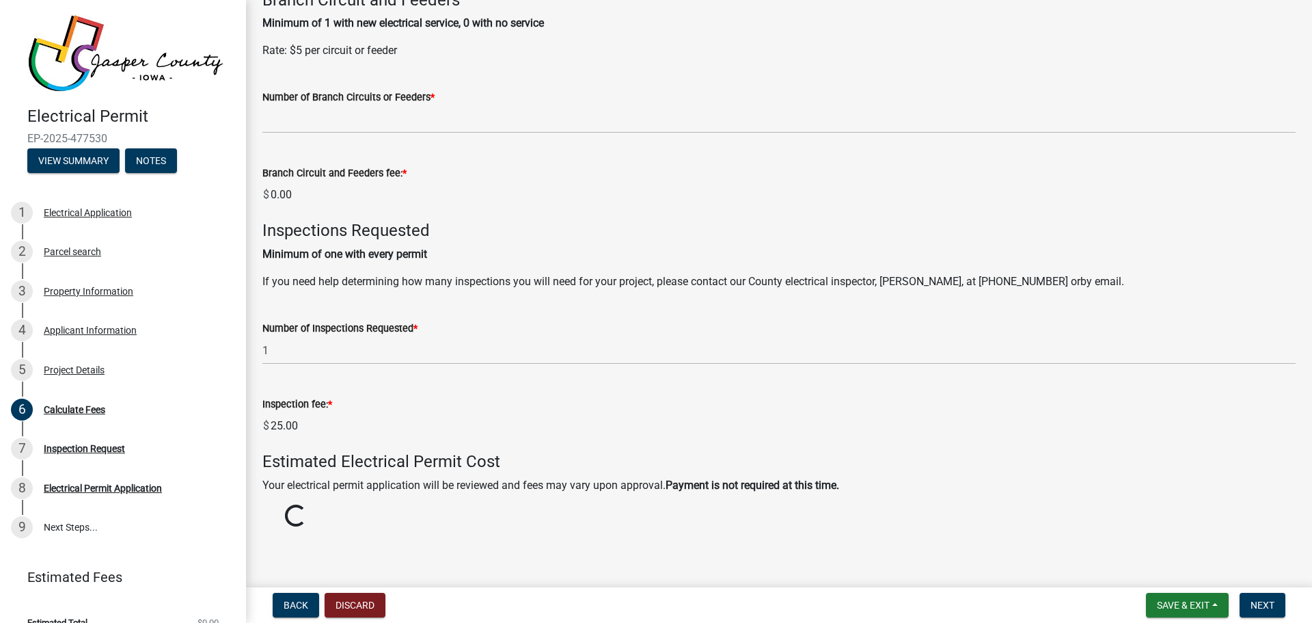
scroll to position [729, 0]
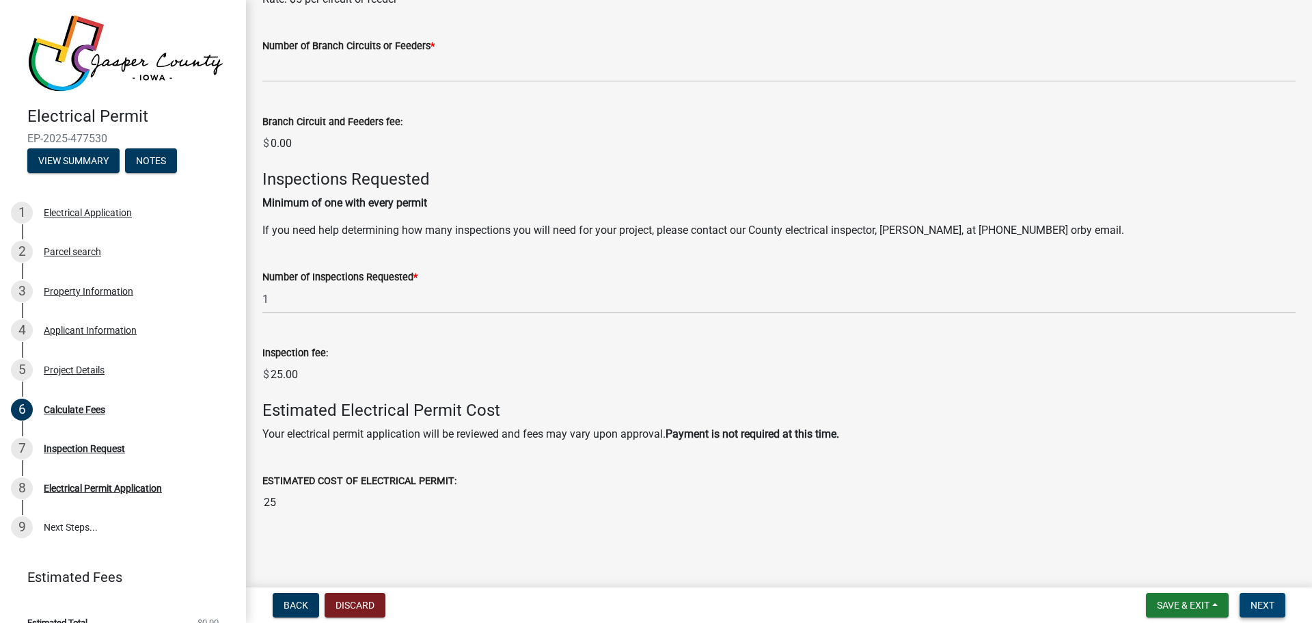
click at [1263, 594] on button "Next" at bounding box center [1263, 605] width 46 height 25
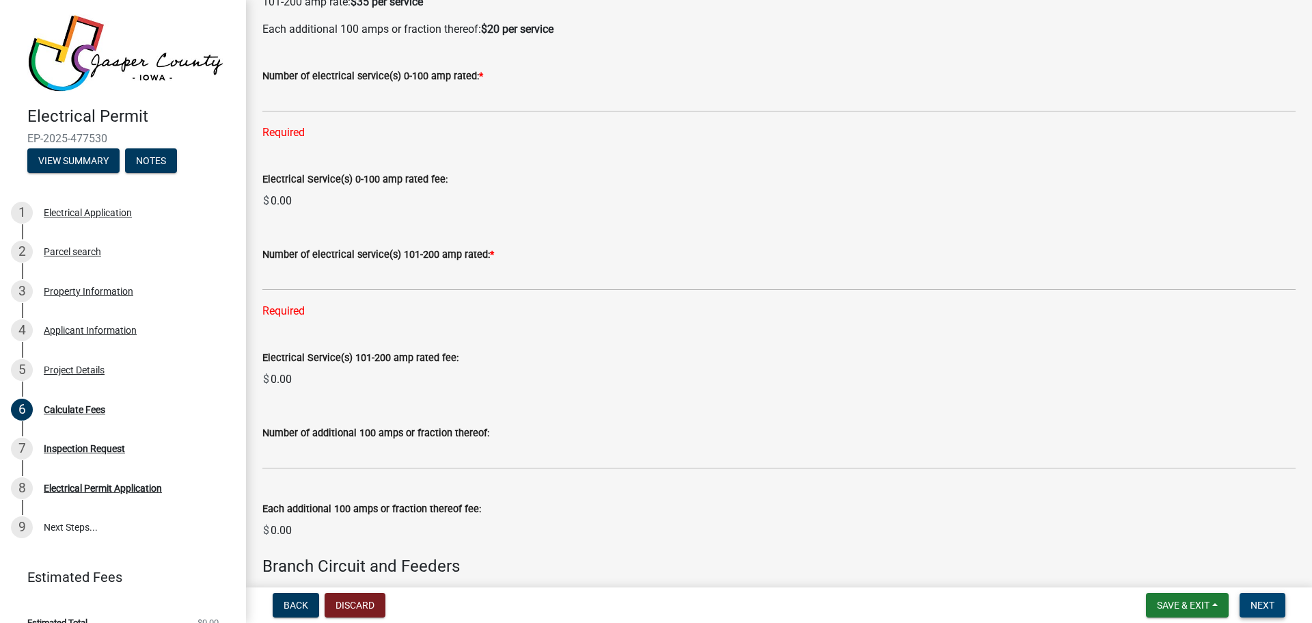
scroll to position [0, 0]
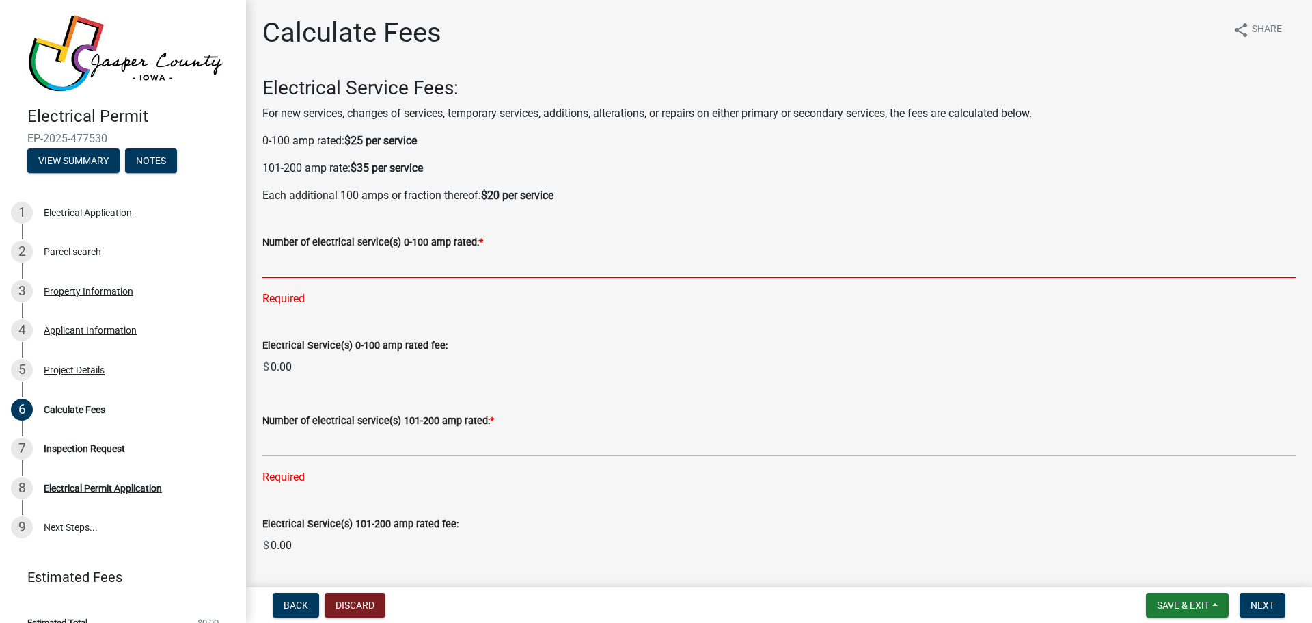
click at [326, 267] on input "text" at bounding box center [778, 264] width 1033 height 28
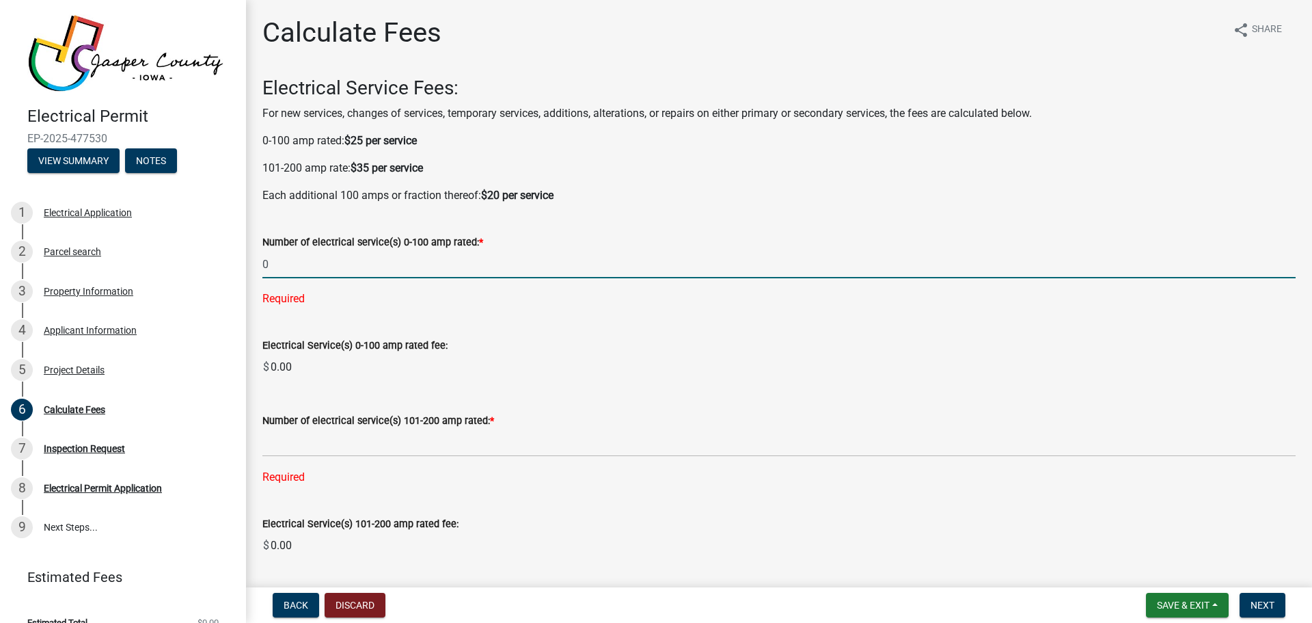
type input "0"
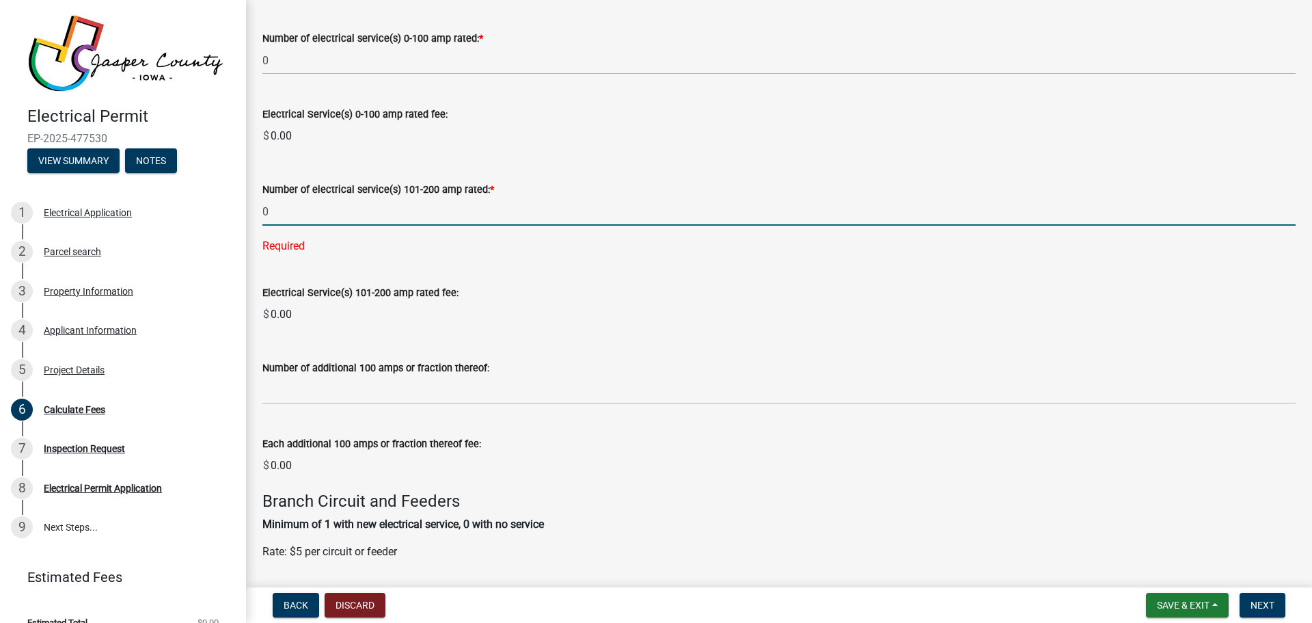
scroll to position [205, 0]
type input "0"
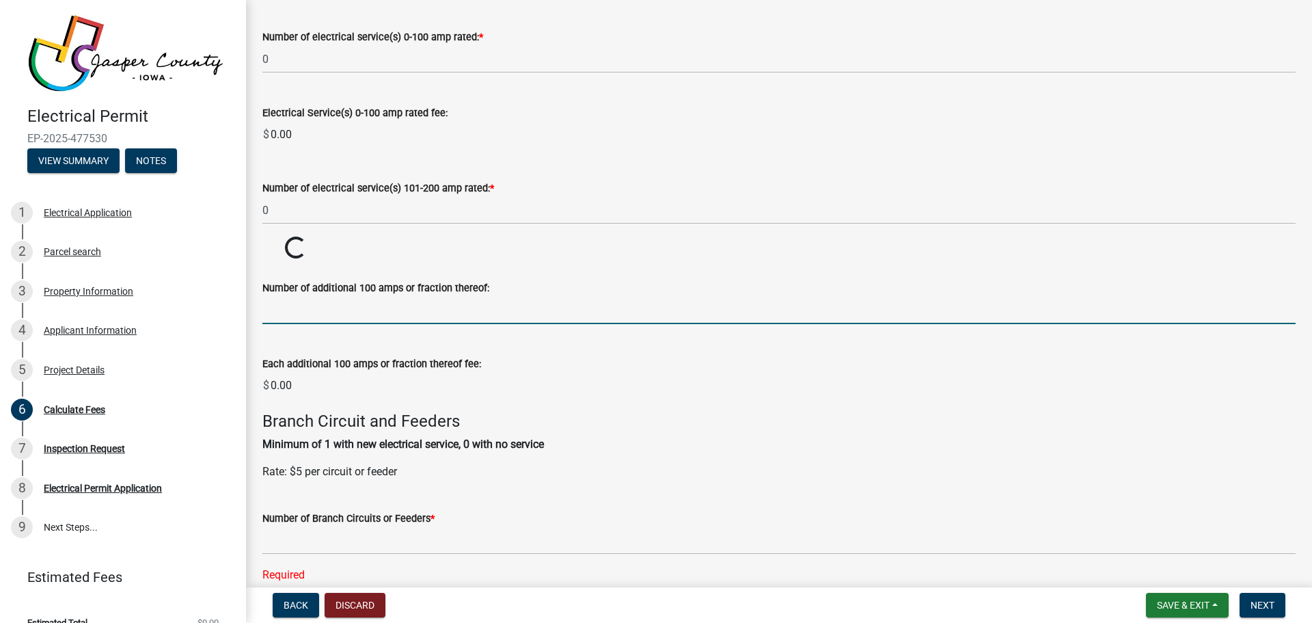
click at [293, 382] on wm-data-entity-input-list "Electrical Service Fees: For new services, changes of services, temporary servi…" at bounding box center [778, 450] width 1033 height 1156
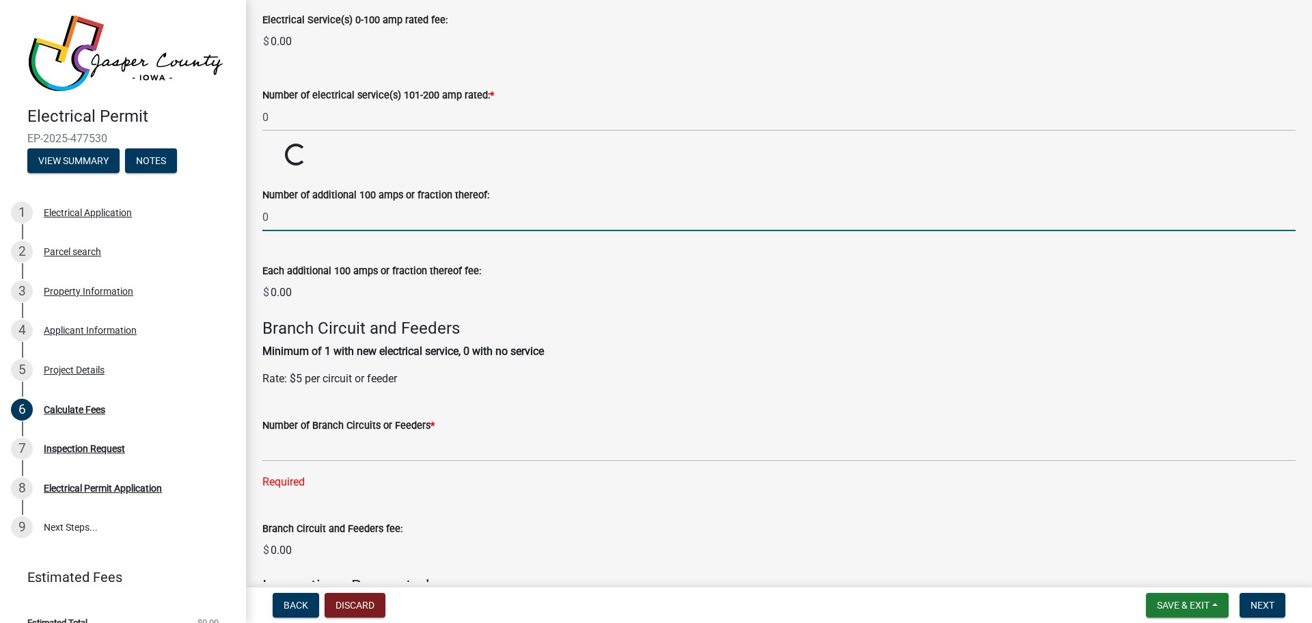
scroll to position [342, 0]
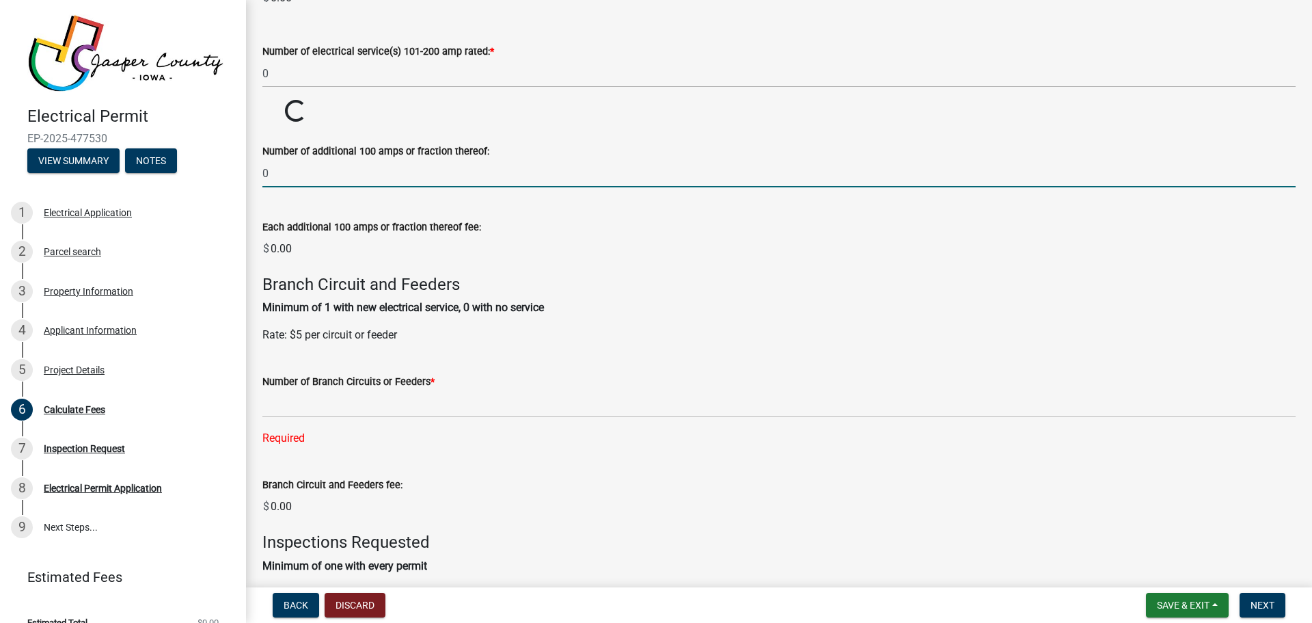
type input "0"
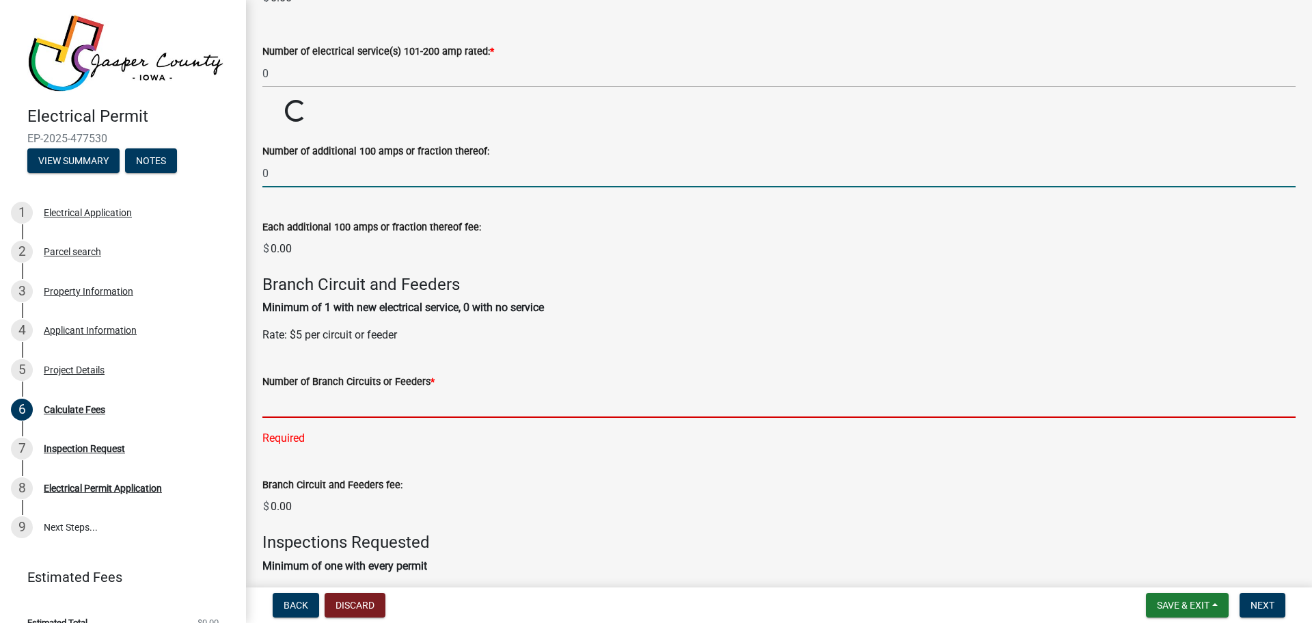
click at [329, 403] on wm-data-entity-input "Number of Branch Circuits or Feeders * Required" at bounding box center [778, 405] width 1033 height 103
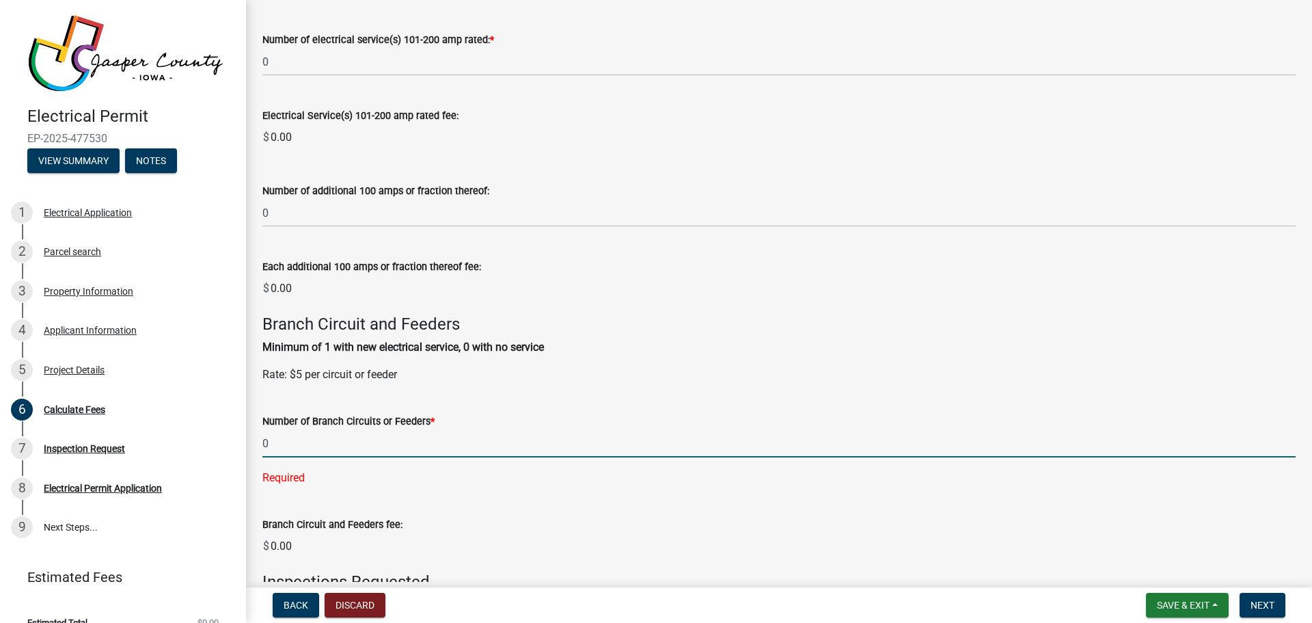
scroll to position [517, 0]
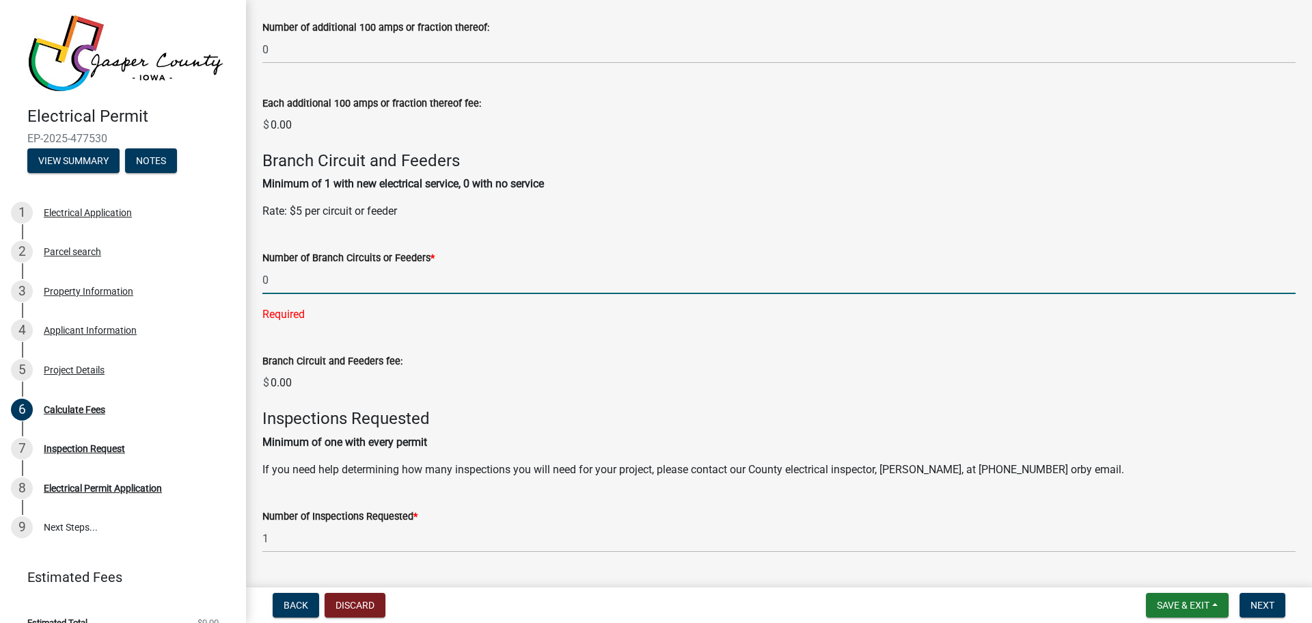
type input "0"
click at [820, 494] on wm-data-entity-input-list "Electrical Service Fees: For new services, changes of services, temporary servi…" at bounding box center [778, 164] width 1033 height 1208
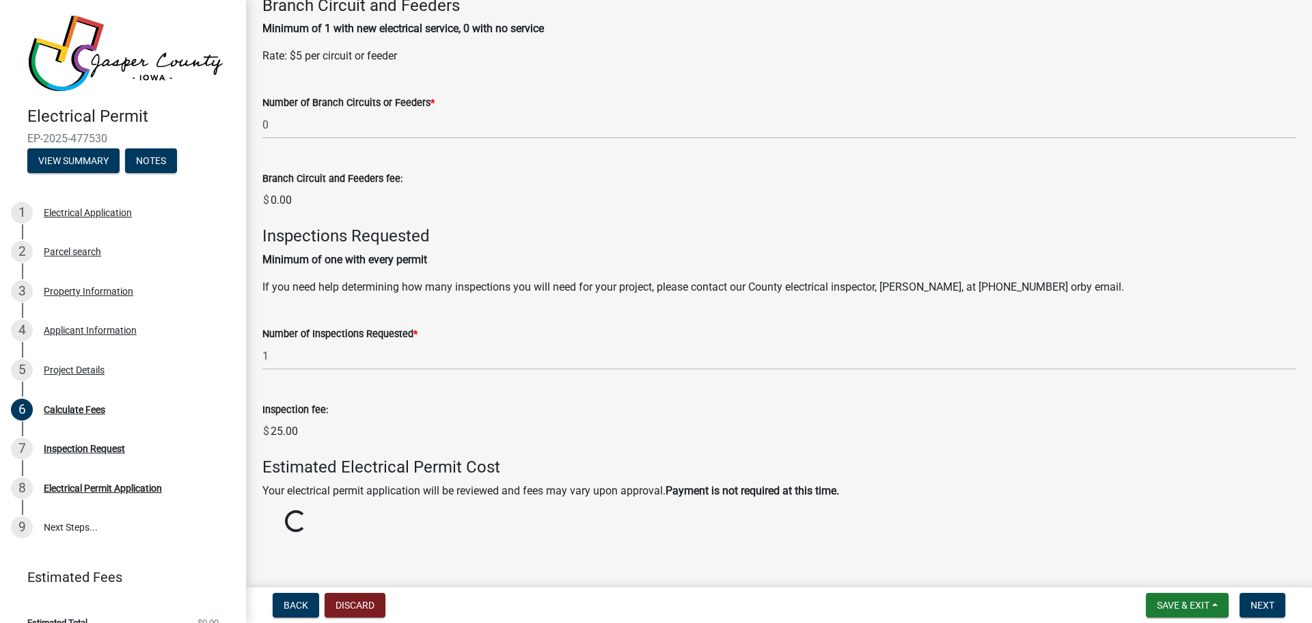
scroll to position [677, 0]
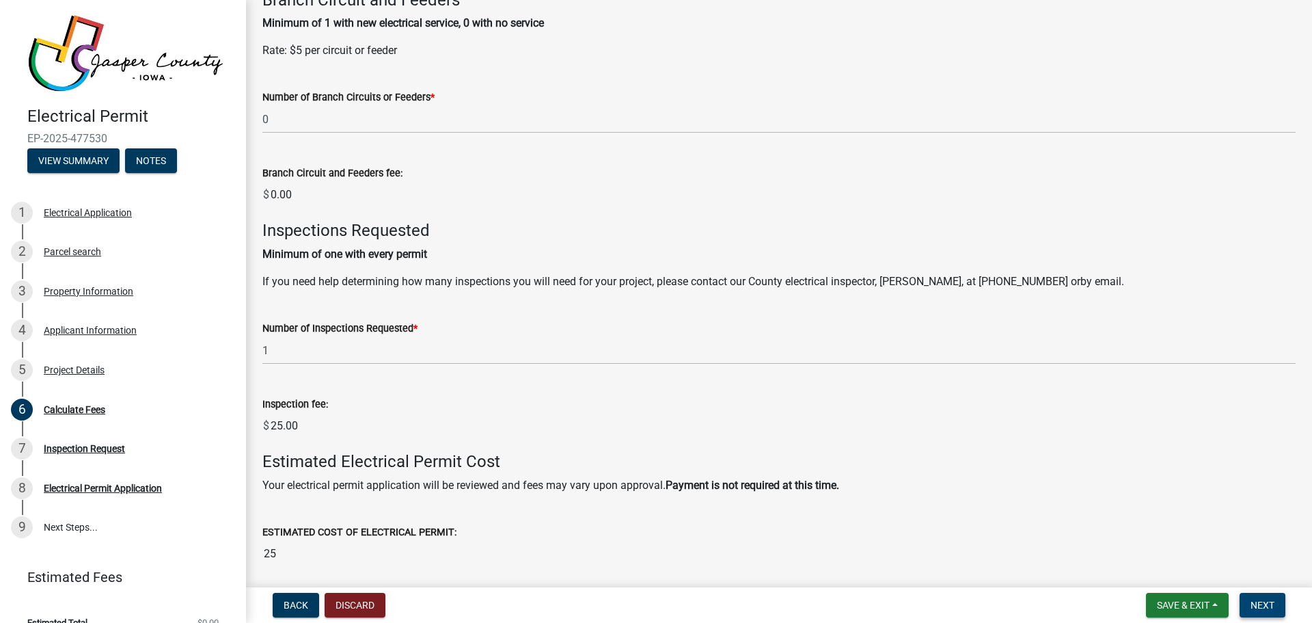
click at [1253, 599] on span "Next" at bounding box center [1263, 604] width 24 height 11
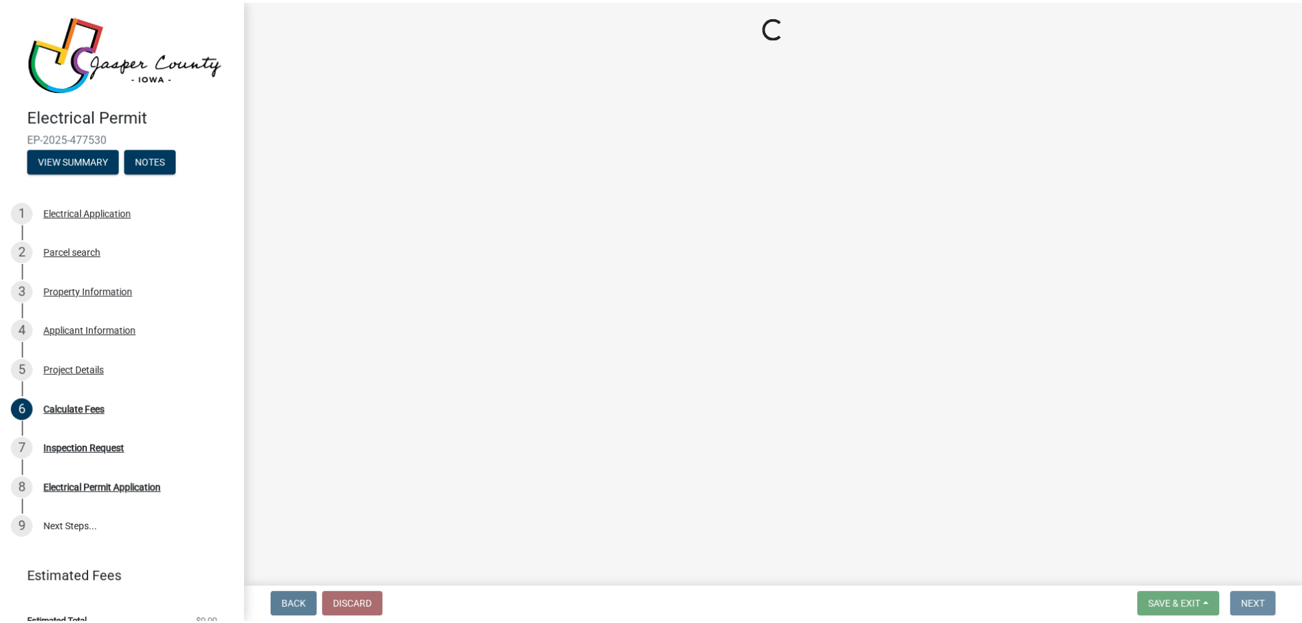
scroll to position [0, 0]
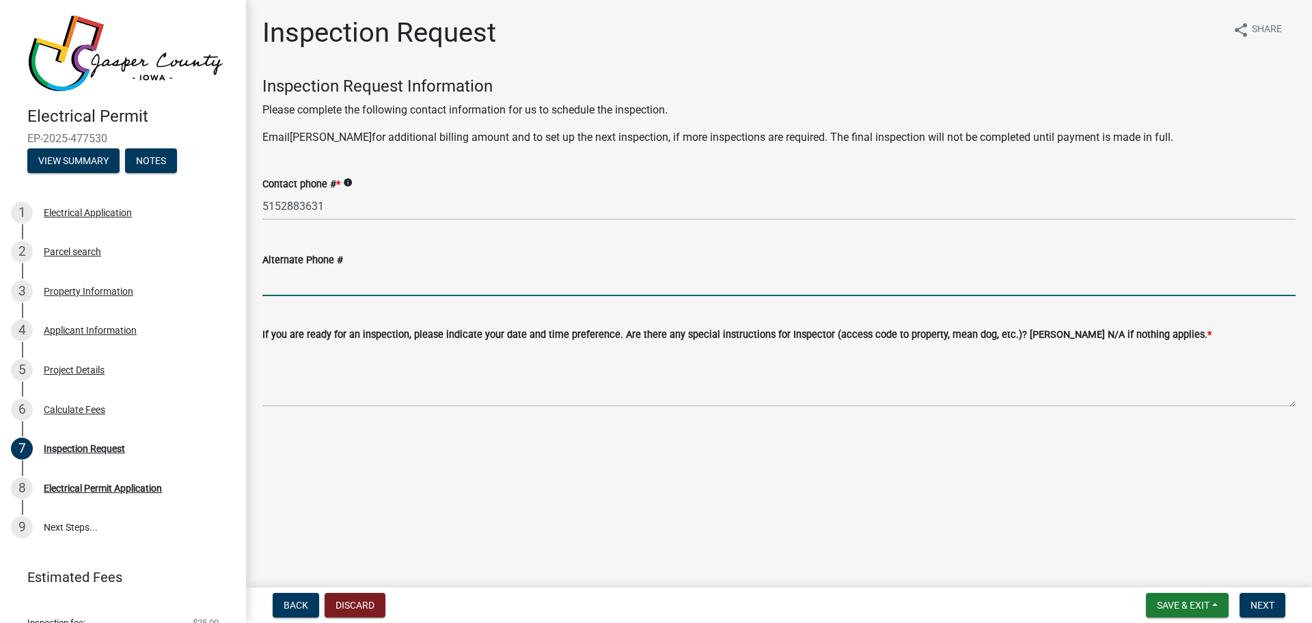
click at [302, 284] on input "Alternate Phone #" at bounding box center [778, 282] width 1033 height 28
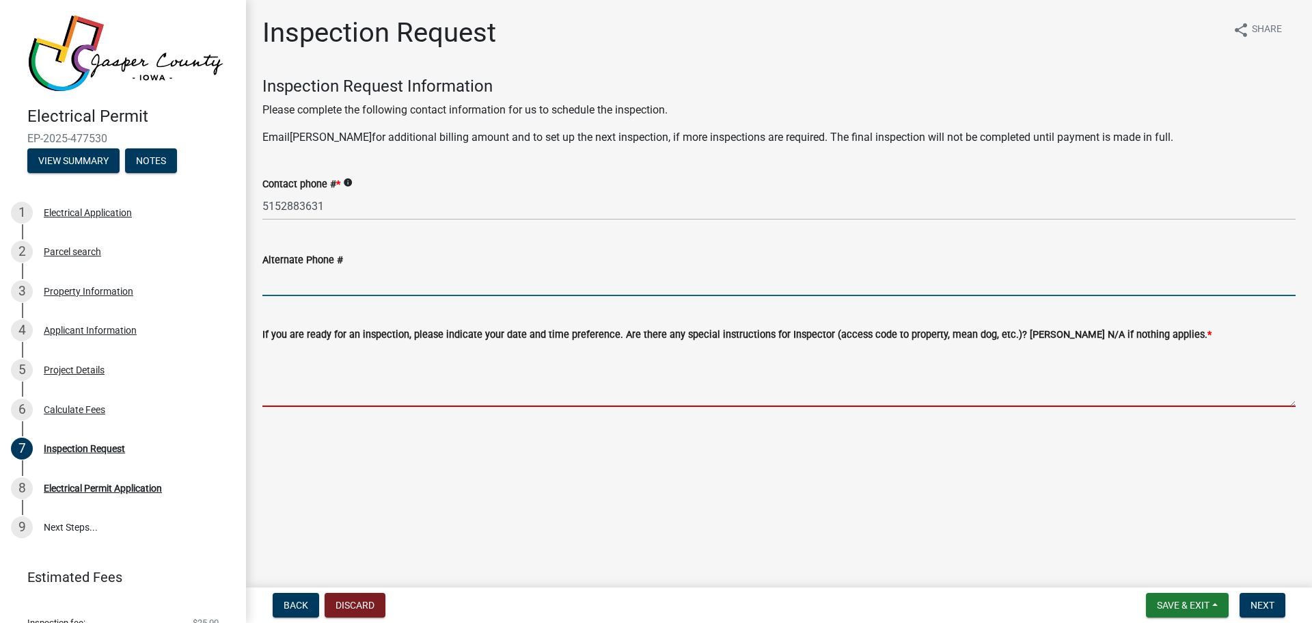
click at [355, 383] on textarea "If you are ready for an inspection, please indicate your date and time preferen…" at bounding box center [778, 374] width 1033 height 64
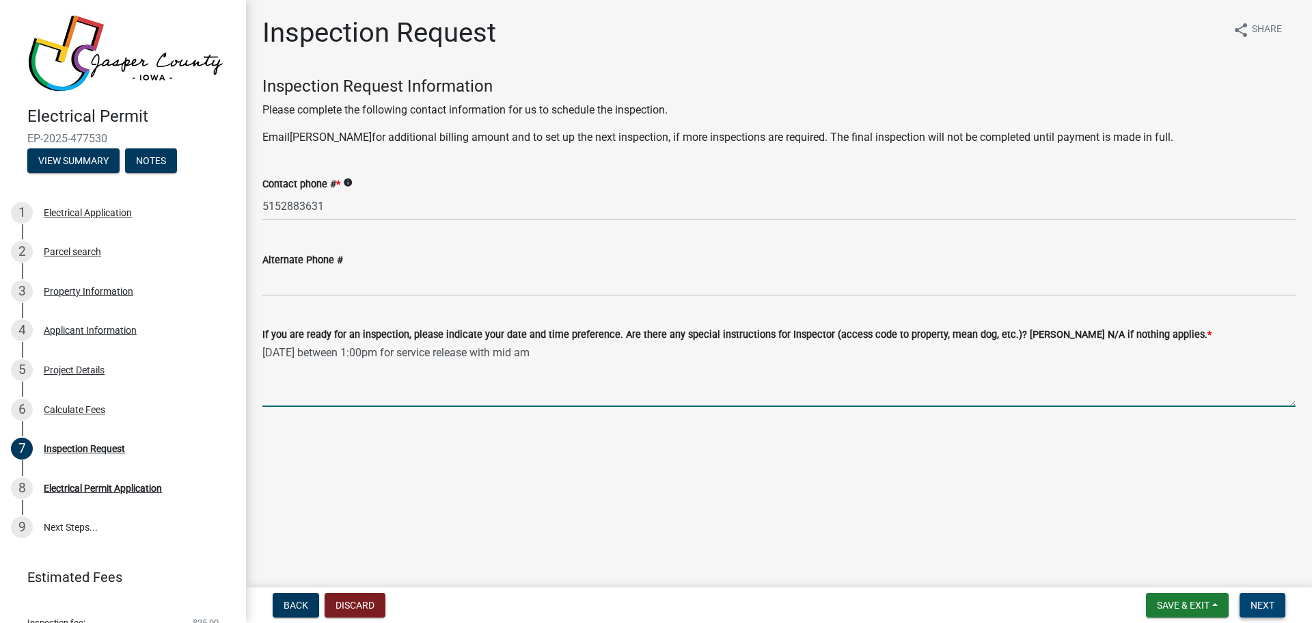
type textarea "[DATE] between 1:00pm for service release with mid am"
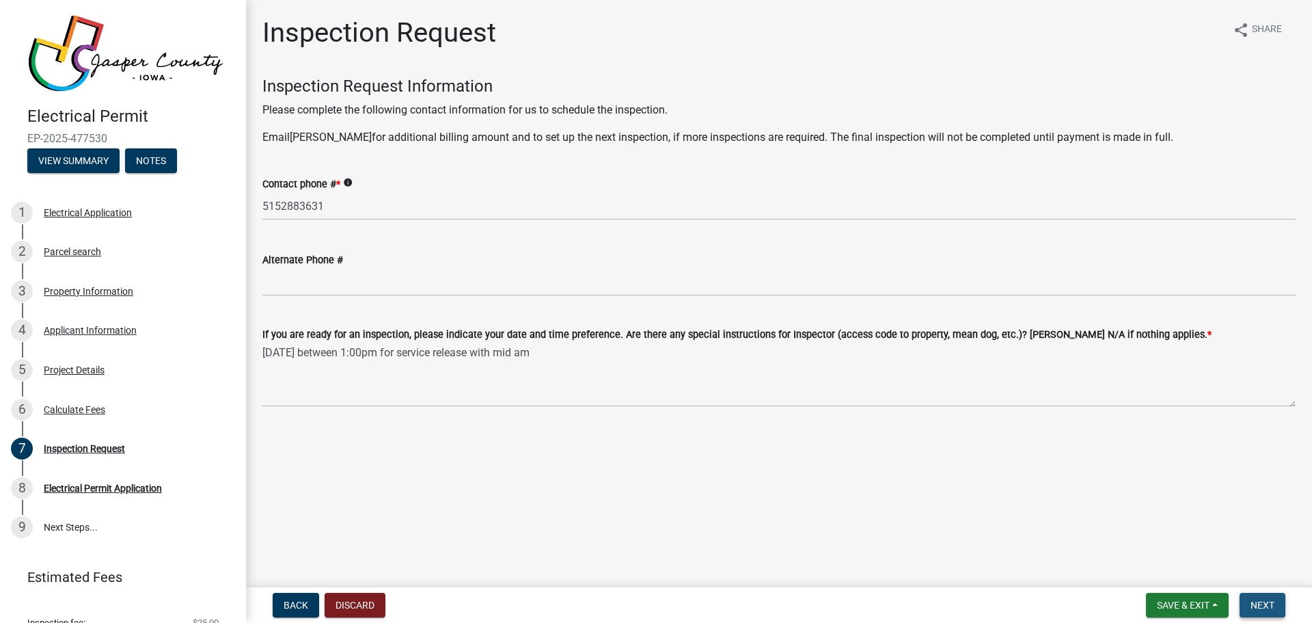
click at [1263, 599] on span "Next" at bounding box center [1263, 604] width 24 height 11
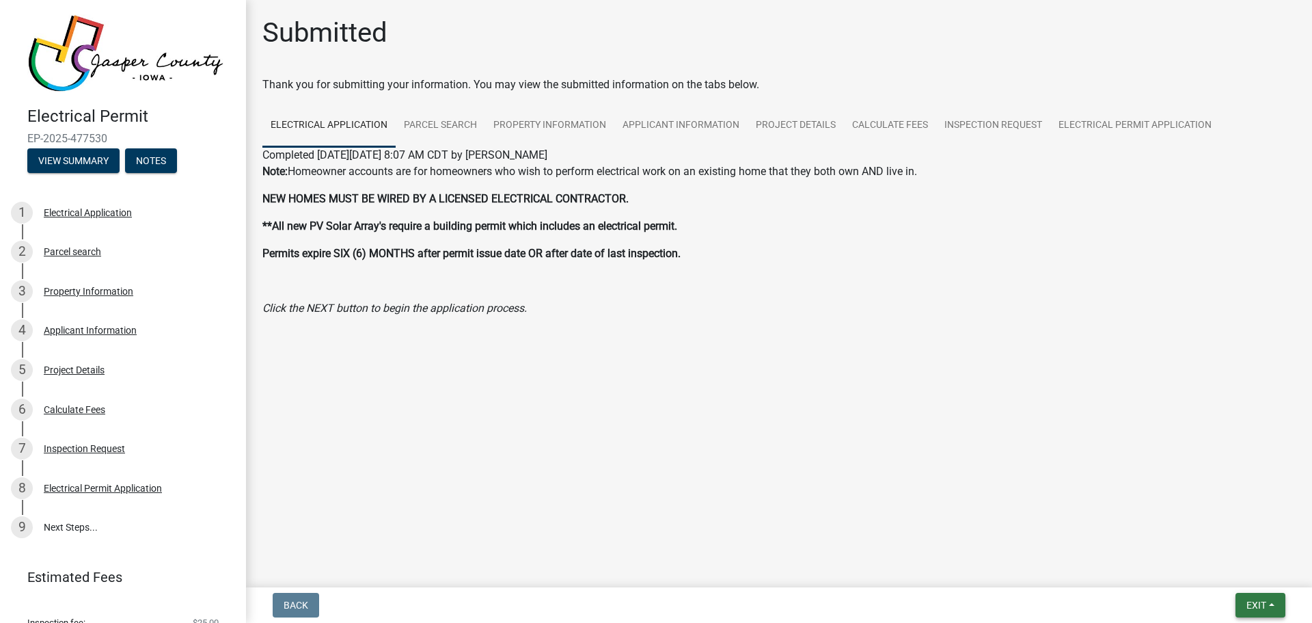
click at [1262, 598] on button "Exit" at bounding box center [1261, 605] width 50 height 25
click at [1232, 573] on button "Save & Exit" at bounding box center [1230, 569] width 109 height 33
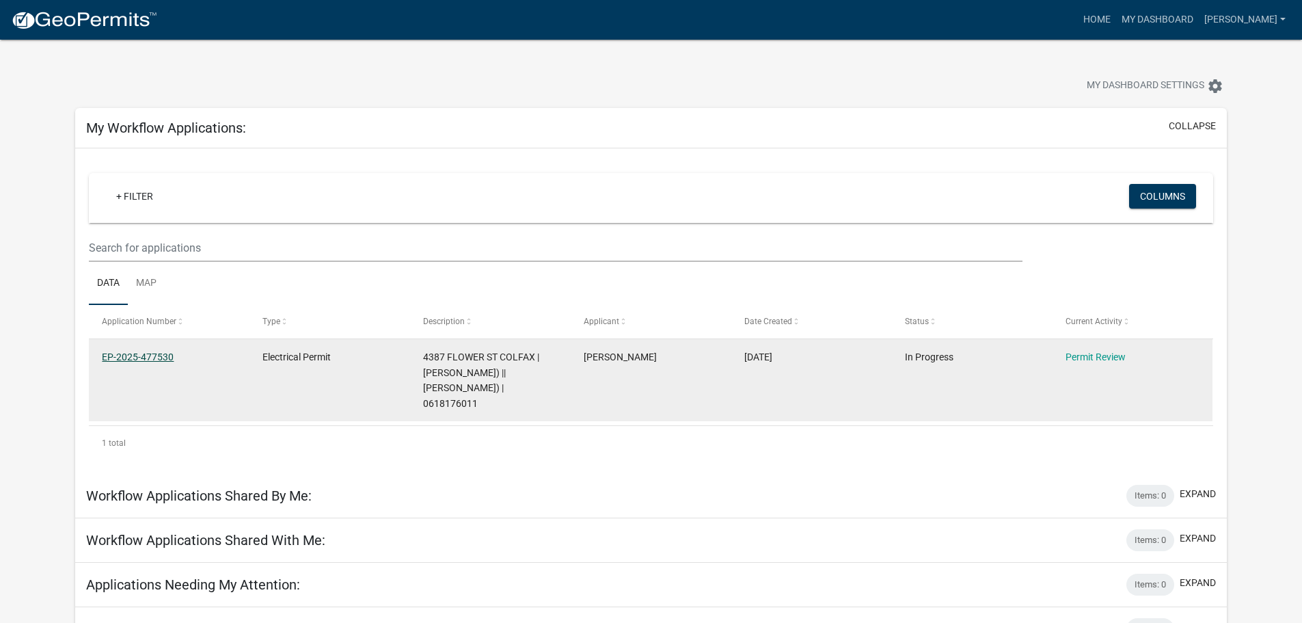
click at [163, 357] on link "EP-2025-477530" at bounding box center [138, 356] width 72 height 11
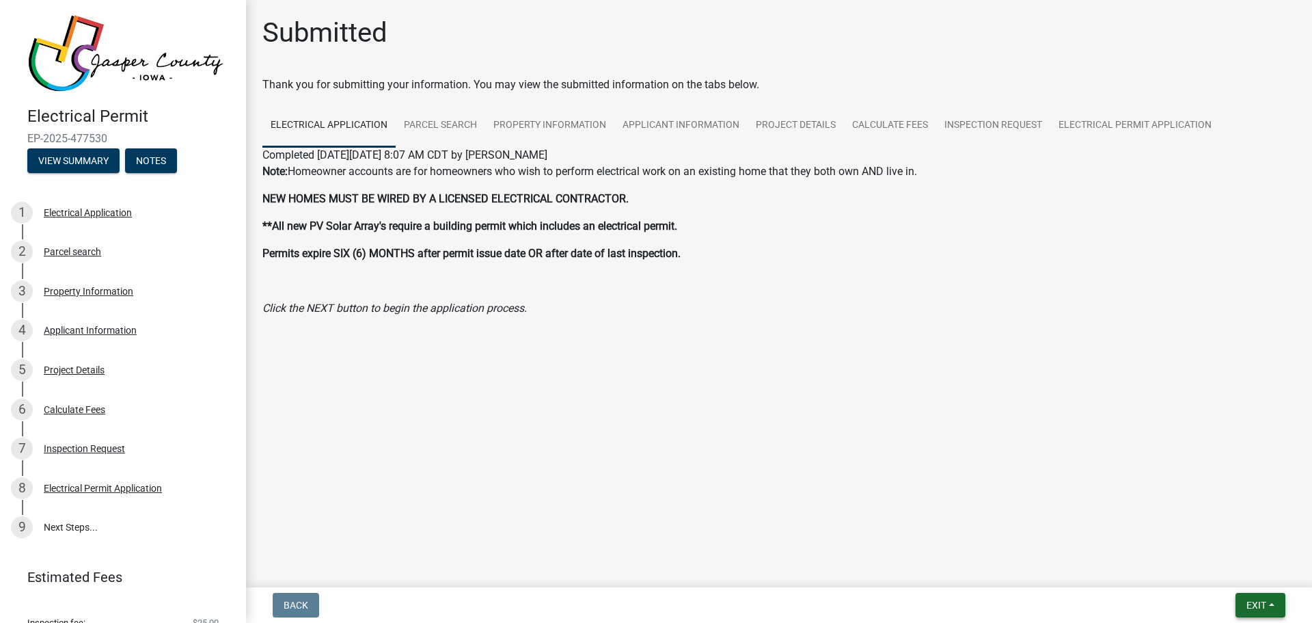
click at [1260, 604] on span "Exit" at bounding box center [1257, 604] width 20 height 11
click at [1242, 567] on button "Save & Exit" at bounding box center [1230, 569] width 109 height 33
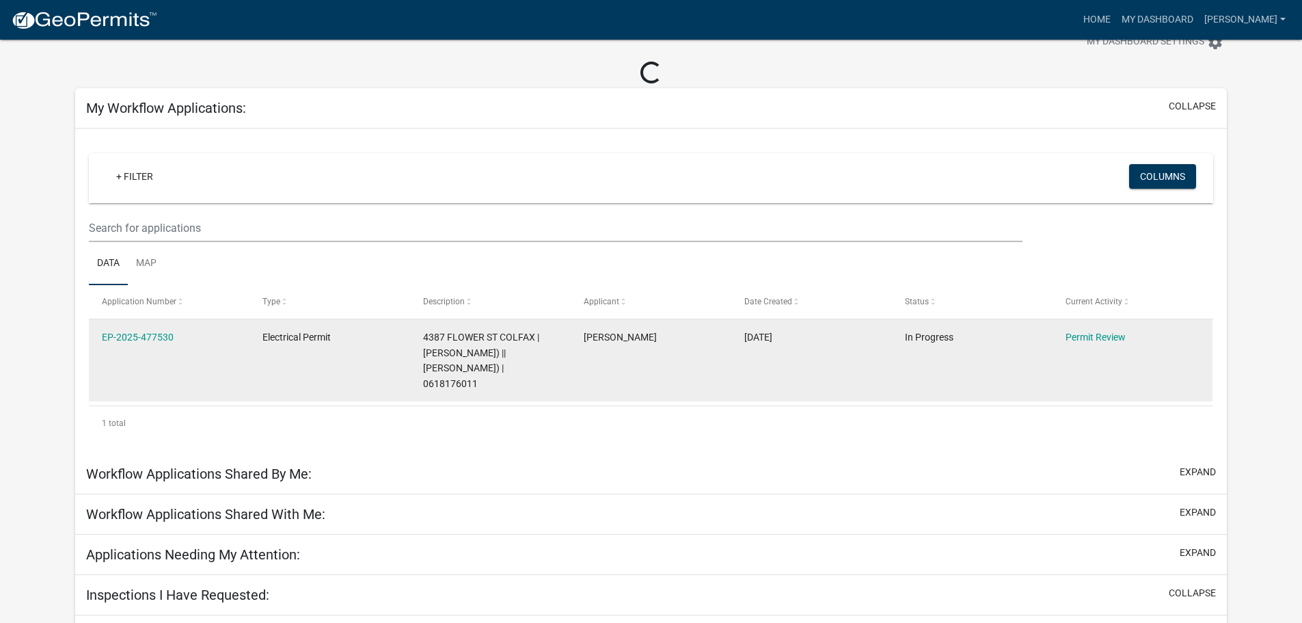
scroll to position [68, 0]
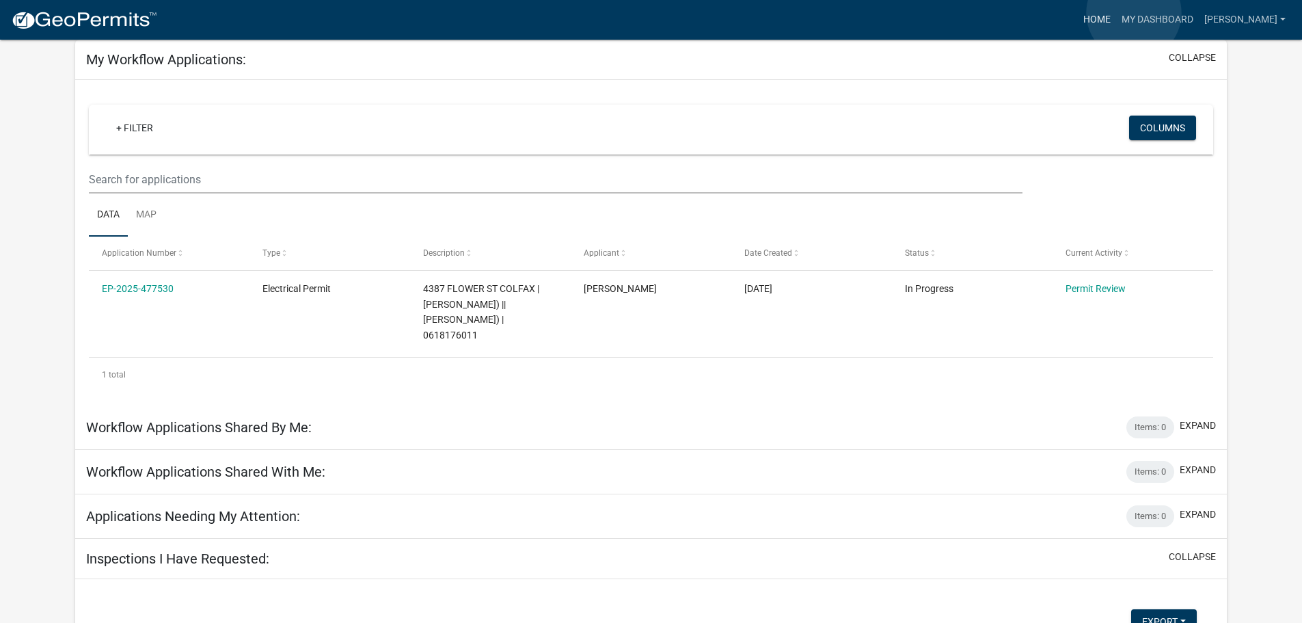
click at [1116, 13] on link "Home" at bounding box center [1097, 20] width 38 height 26
